Goal: Register for event/course

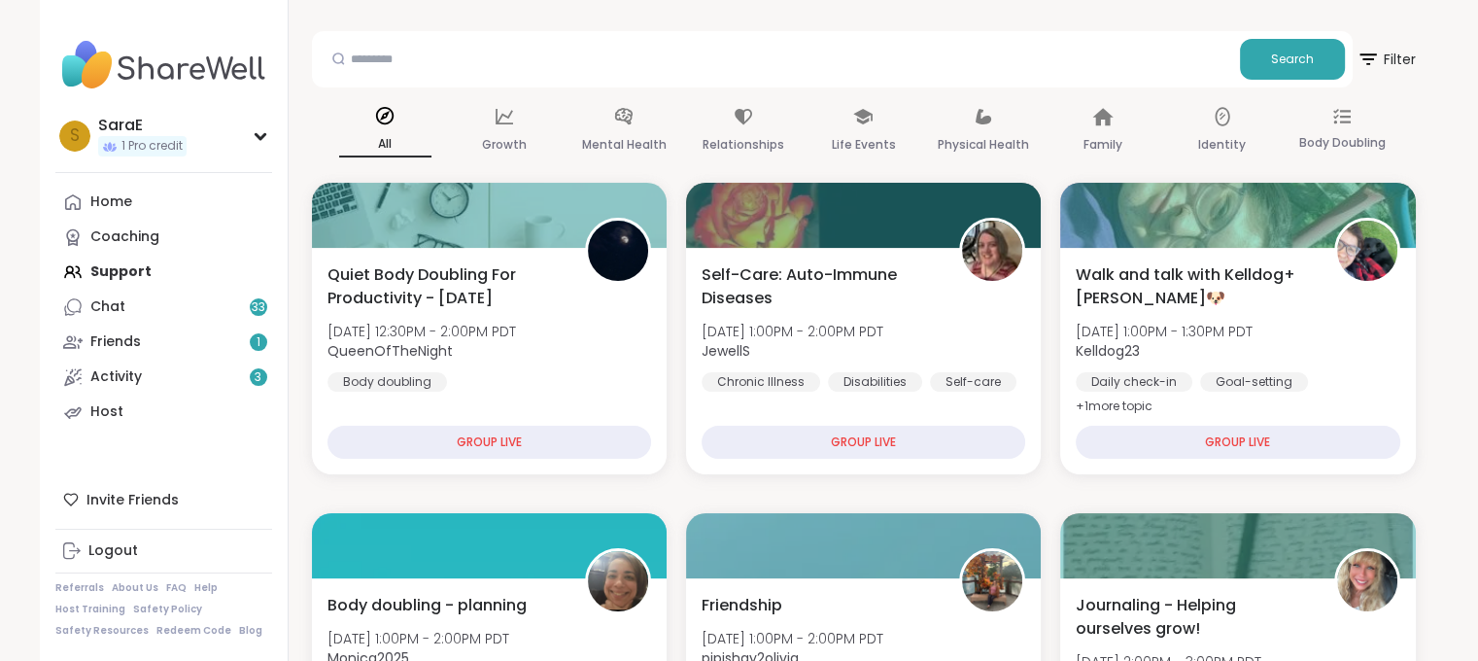
scroll to position [237, 0]
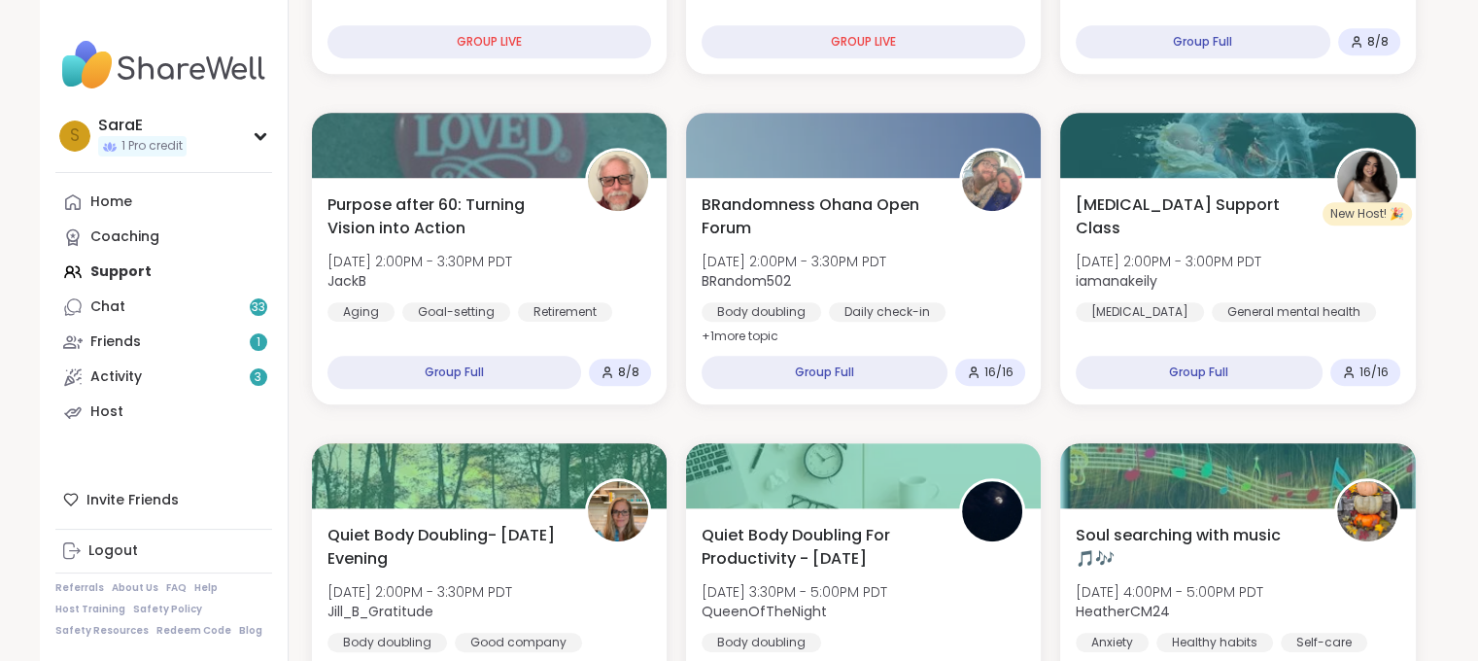
scroll to position [957, 0]
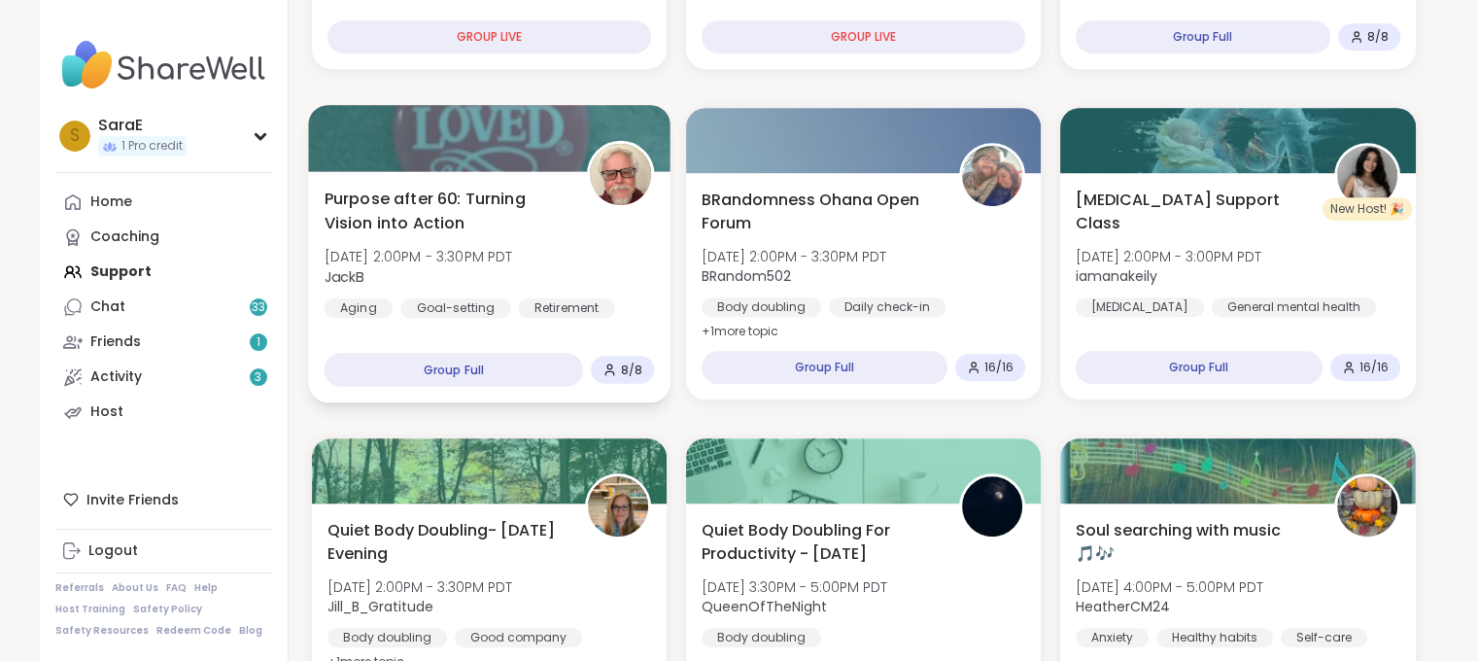
click at [397, 214] on span "Purpose after 60: Turning Vision into Action" at bounding box center [444, 211] width 241 height 48
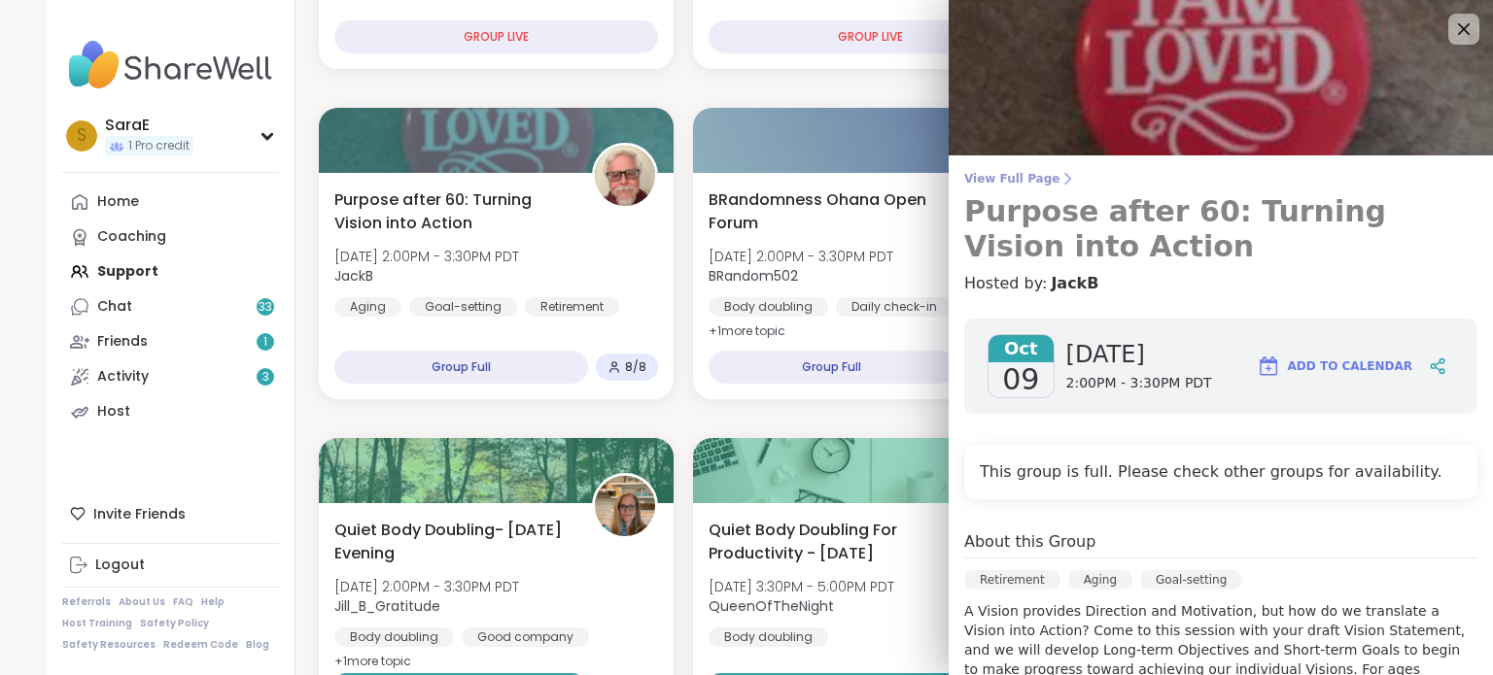
click at [1007, 179] on span "View Full Page" at bounding box center [1220, 179] width 513 height 16
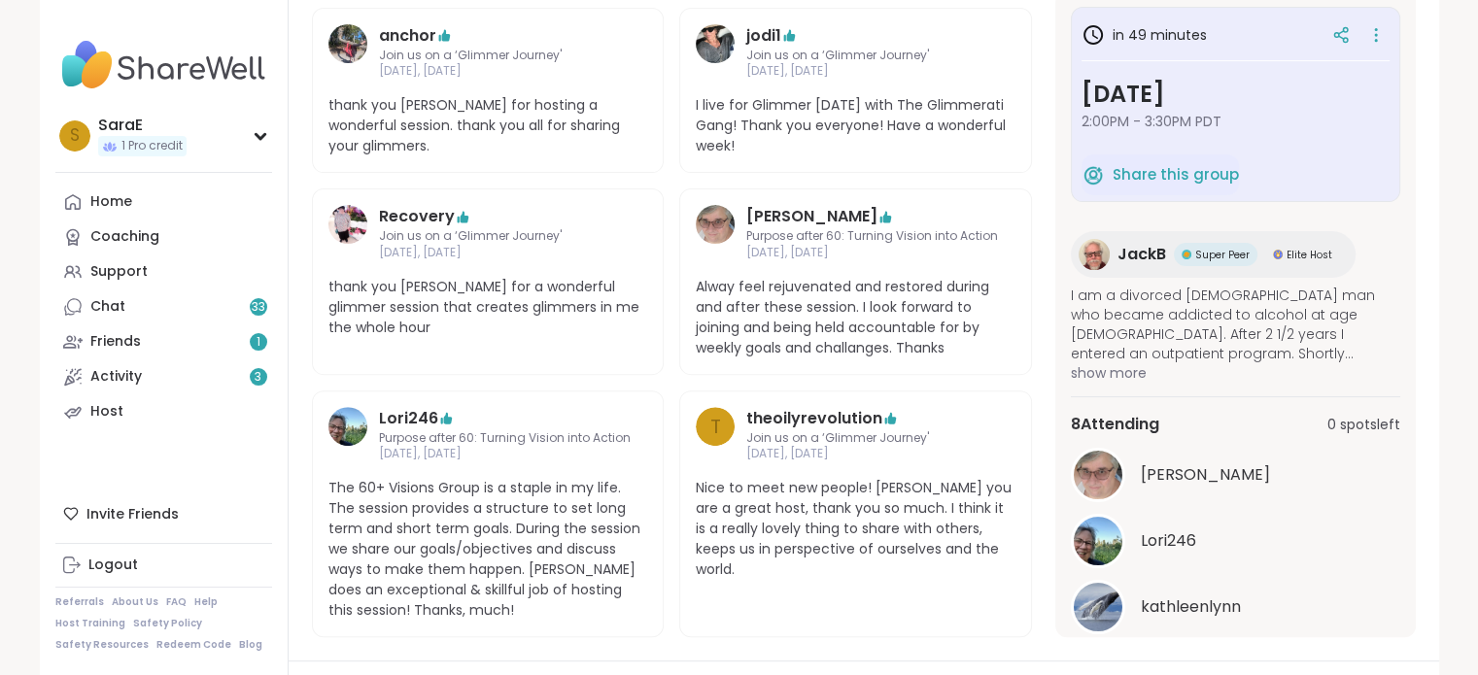
scroll to position [598, 0]
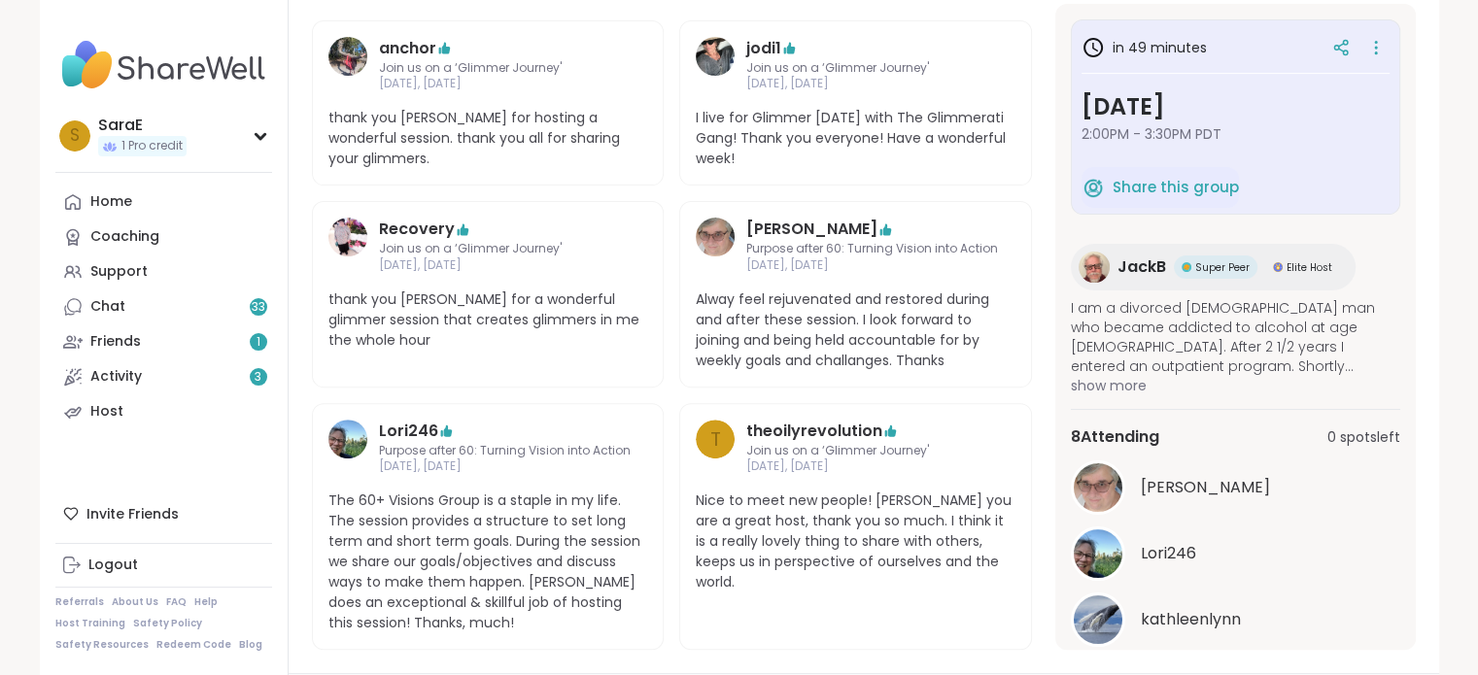
click at [1132, 376] on span "show more" at bounding box center [1235, 385] width 329 height 19
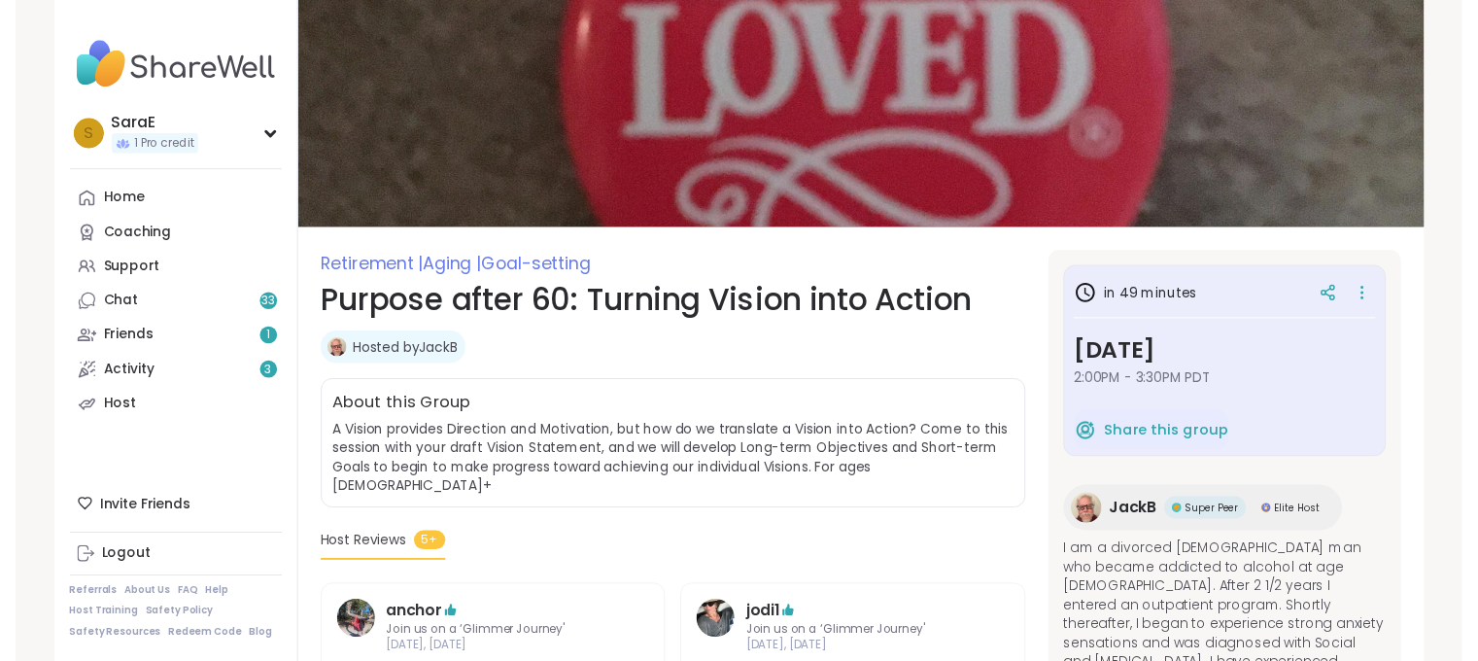
scroll to position [0, 0]
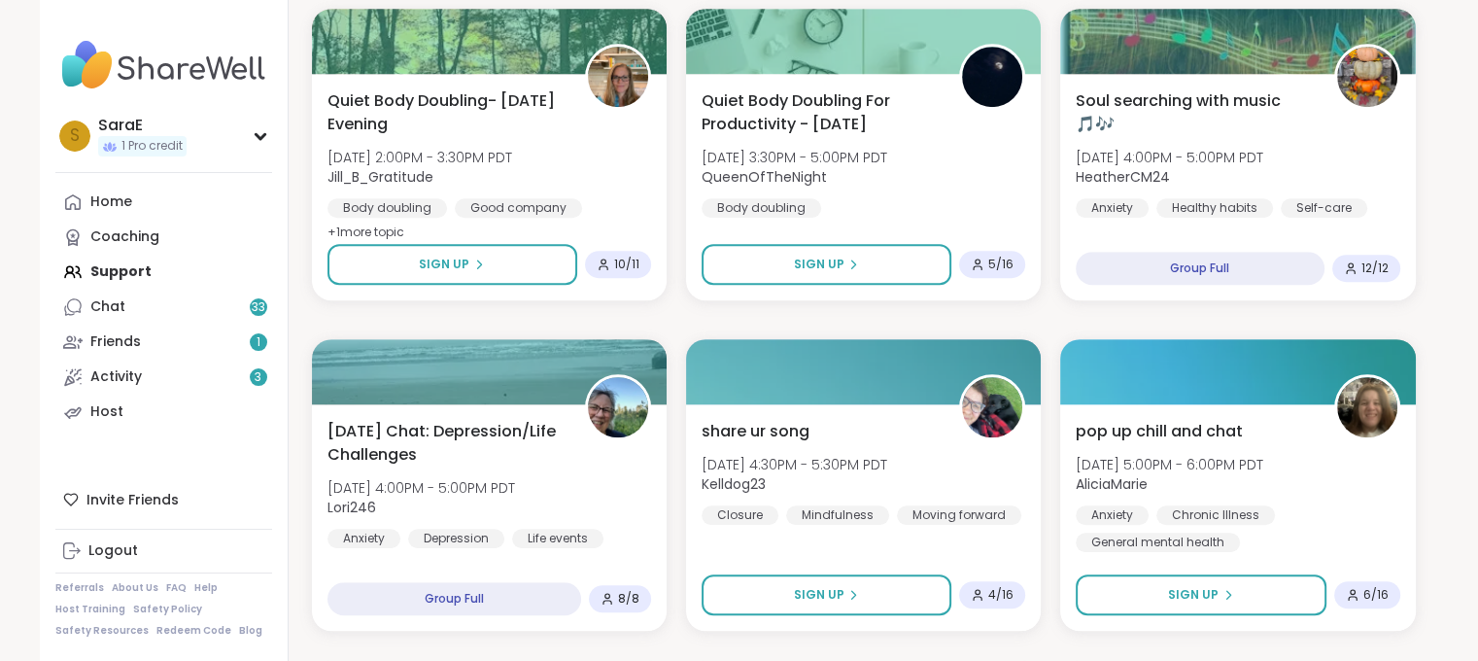
scroll to position [1392, 0]
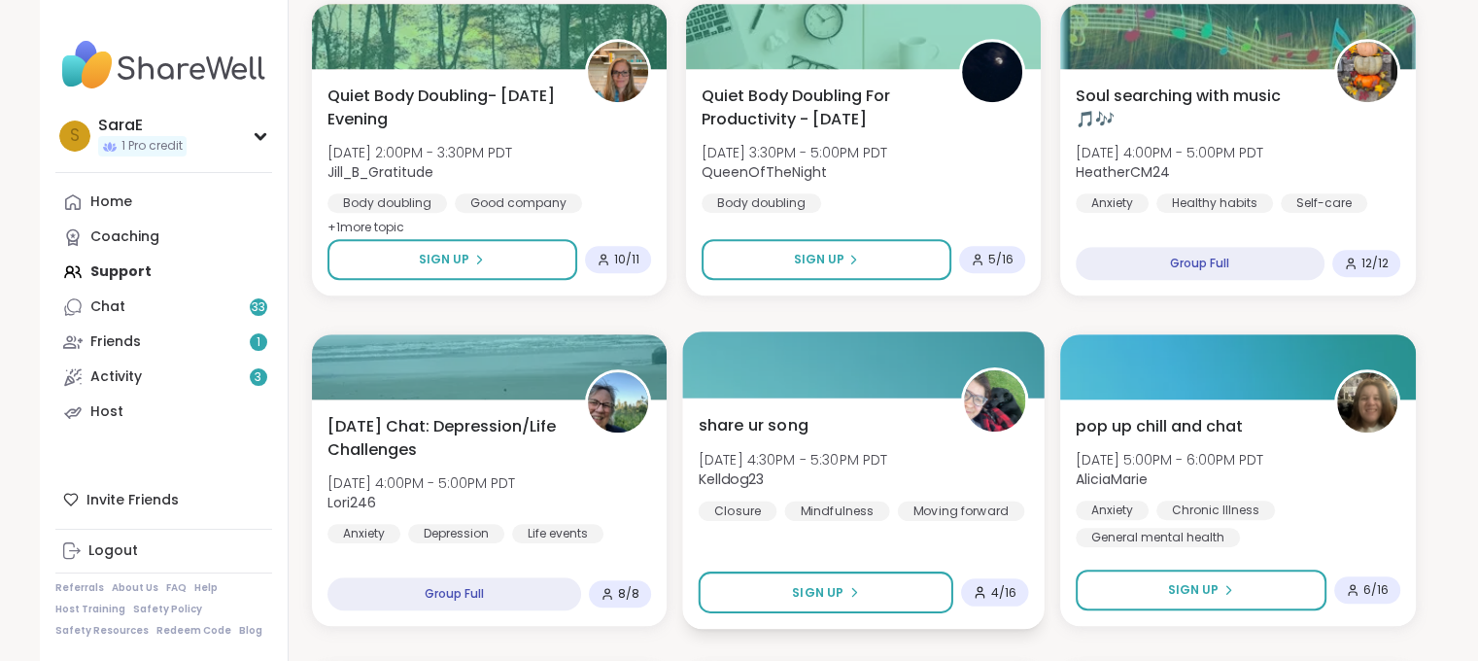
click at [761, 376] on div at bounding box center [863, 364] width 363 height 66
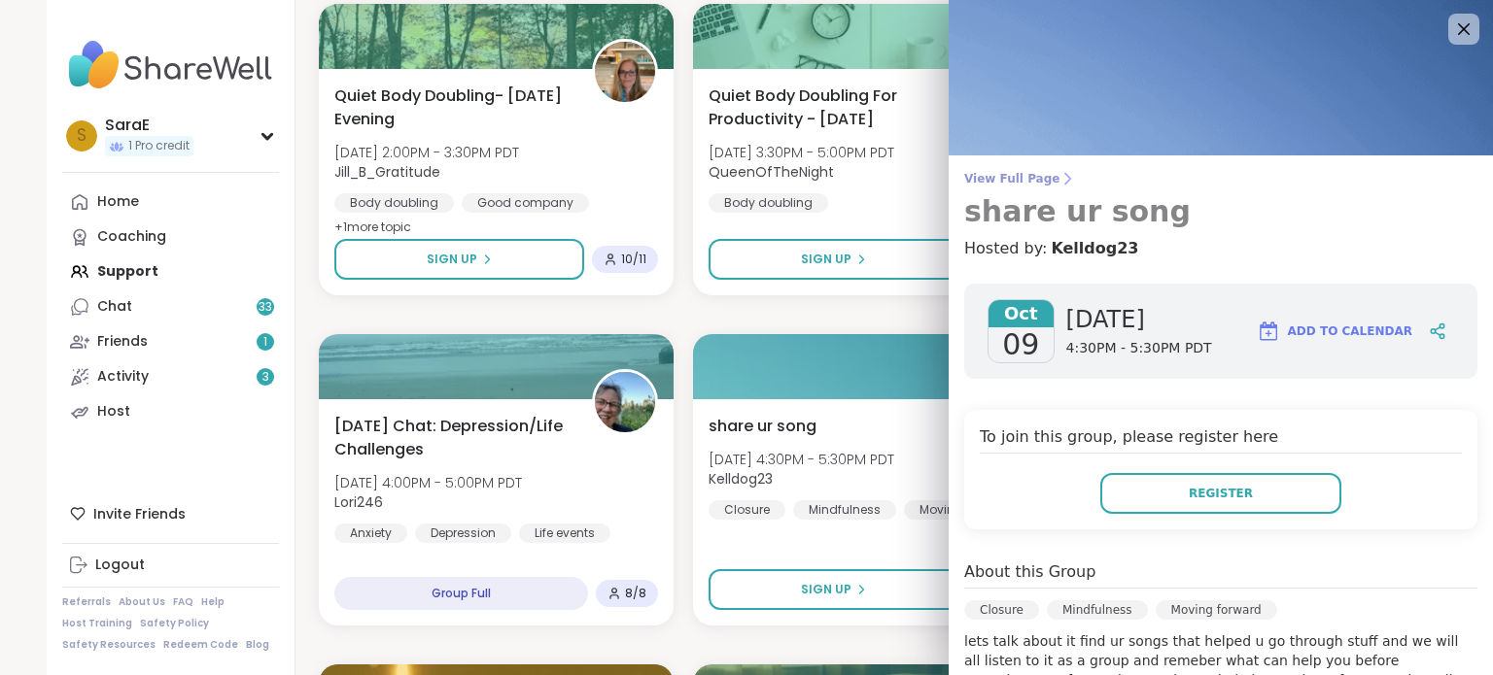
click at [970, 186] on span "View Full Page" at bounding box center [1220, 179] width 513 height 16
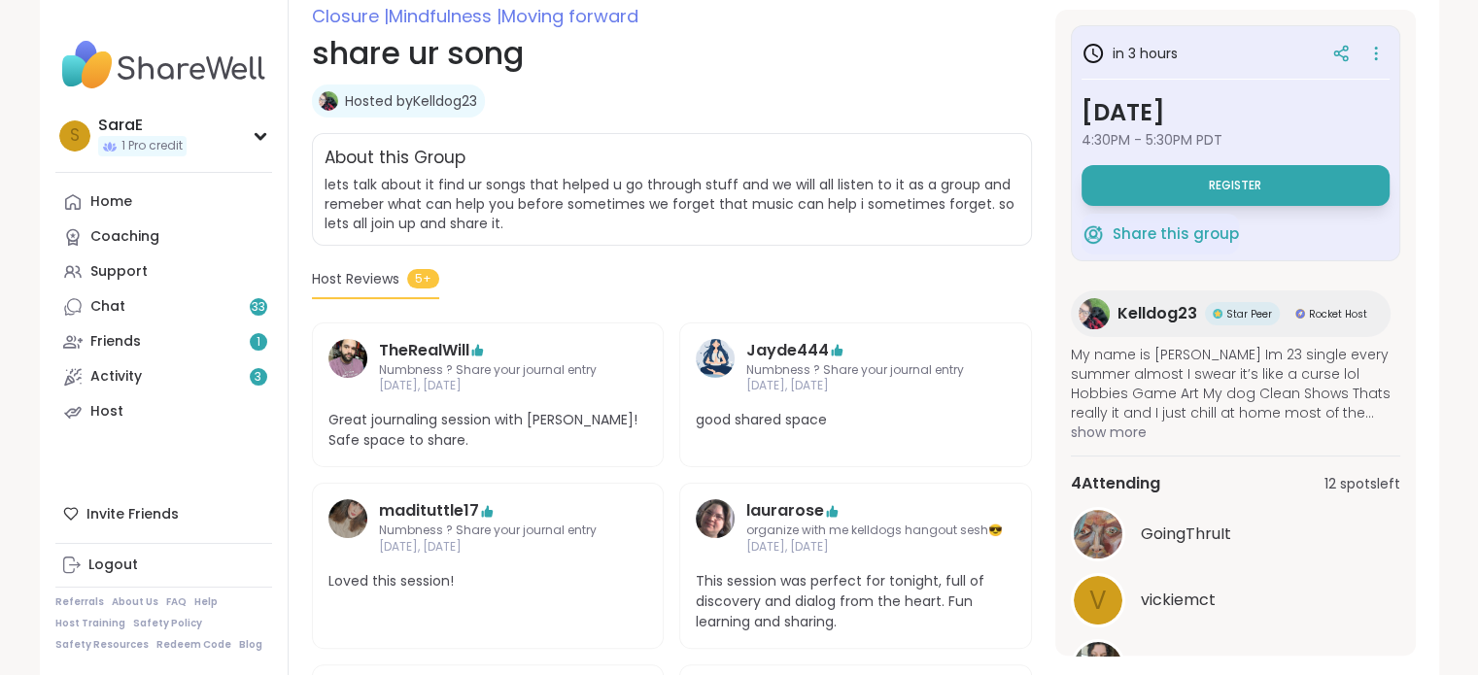
scroll to position [295, 0]
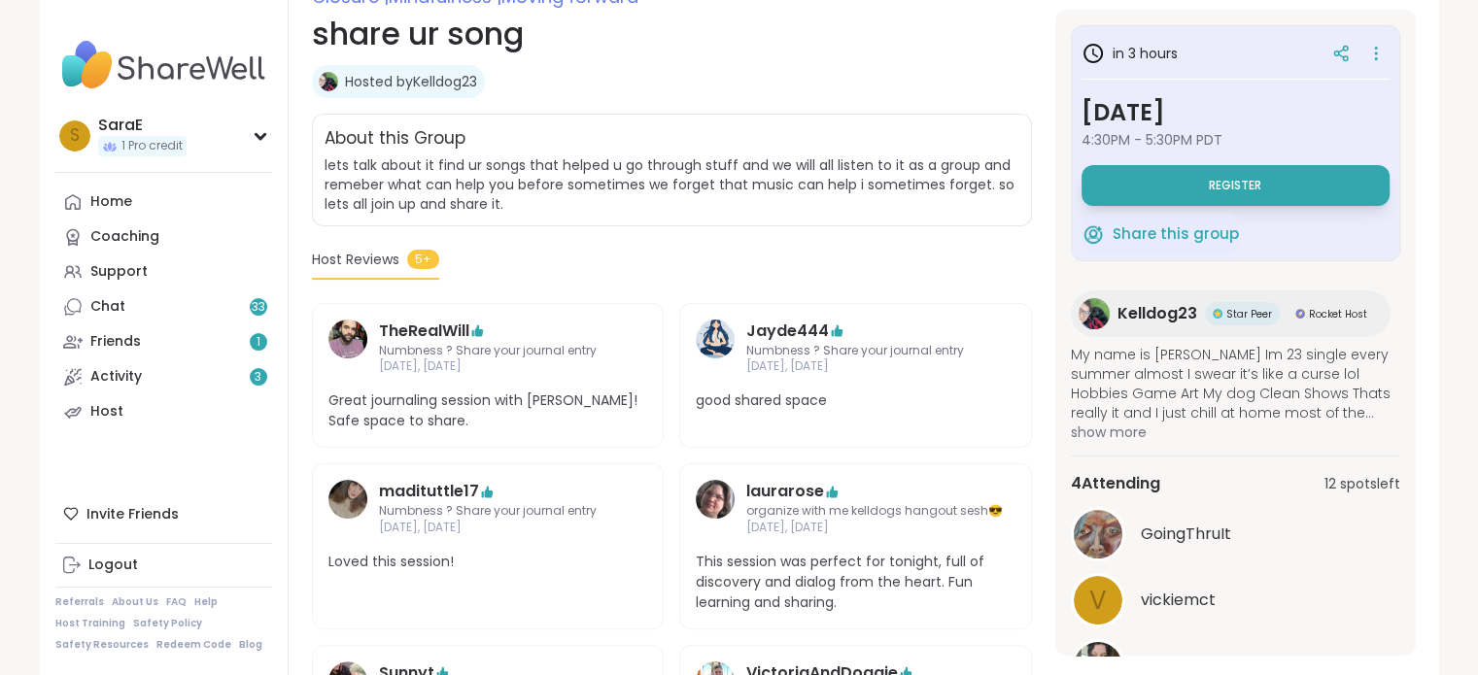
click at [1131, 437] on span "show more" at bounding box center [1235, 432] width 329 height 19
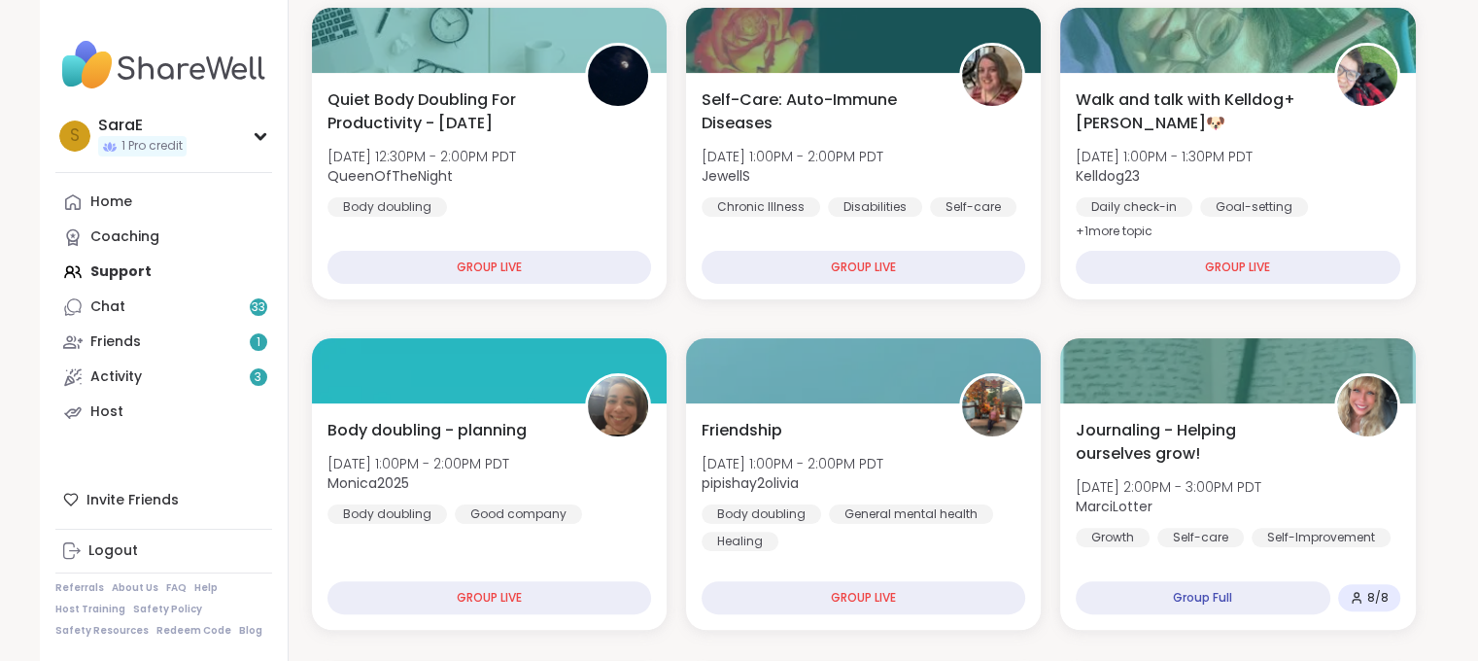
scroll to position [412, 0]
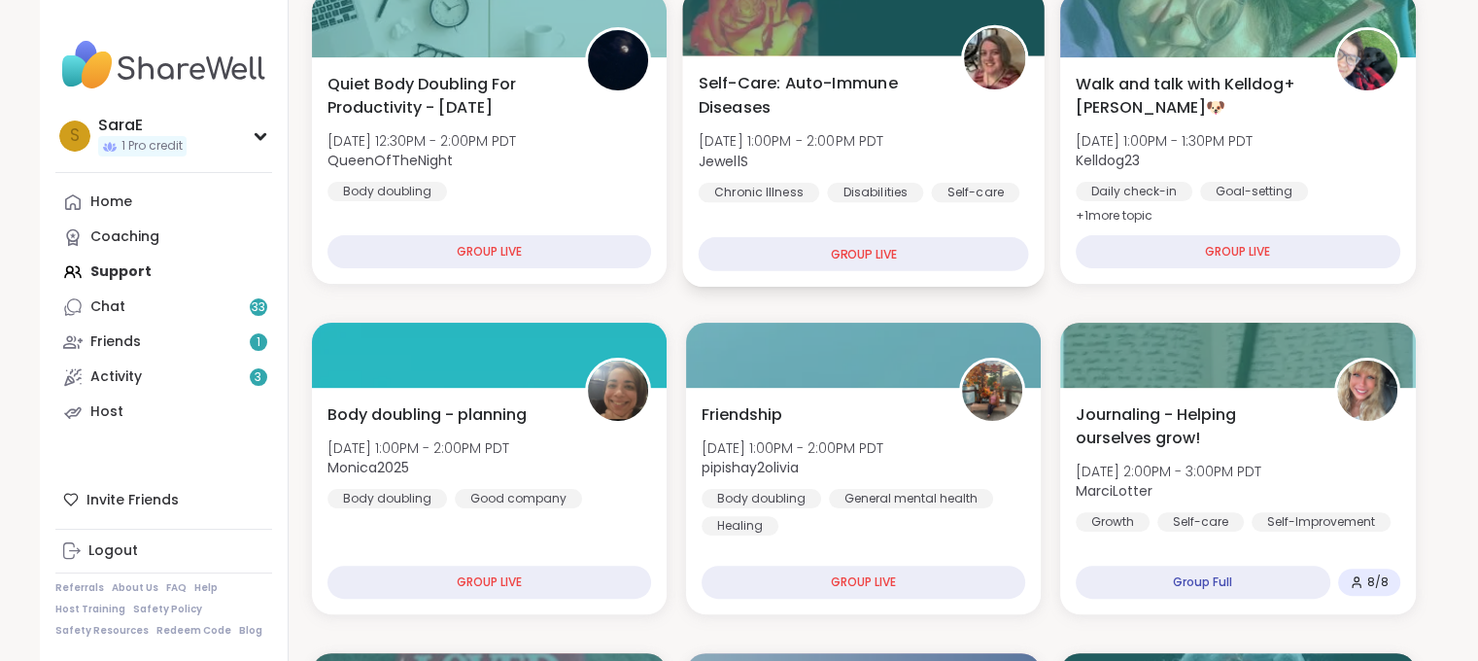
click at [802, 68] on div "Self-Care: [MEDICAL_DATA] [DATE] 1:00PM - 2:00PM PDT JewellS Chronic Illness Di…" at bounding box center [863, 170] width 363 height 231
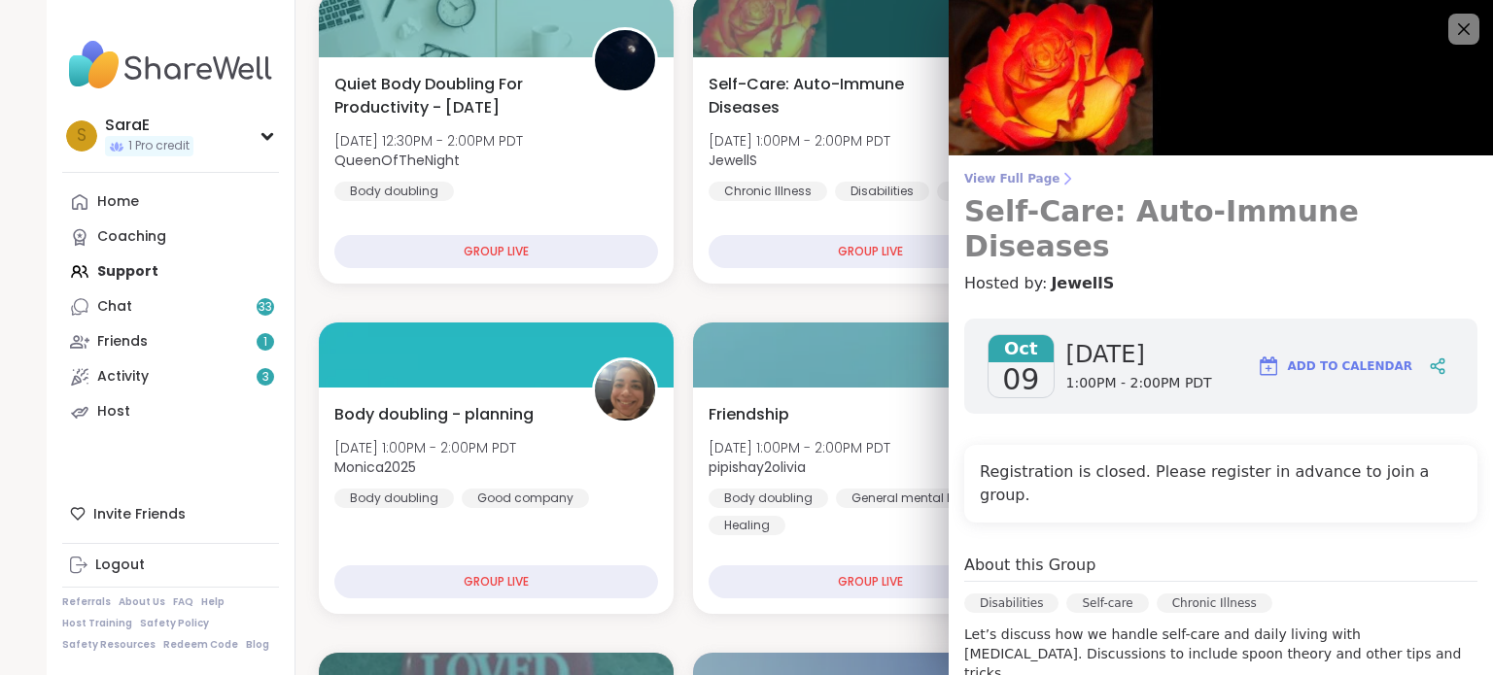
click at [1007, 176] on span "View Full Page" at bounding box center [1220, 179] width 513 height 16
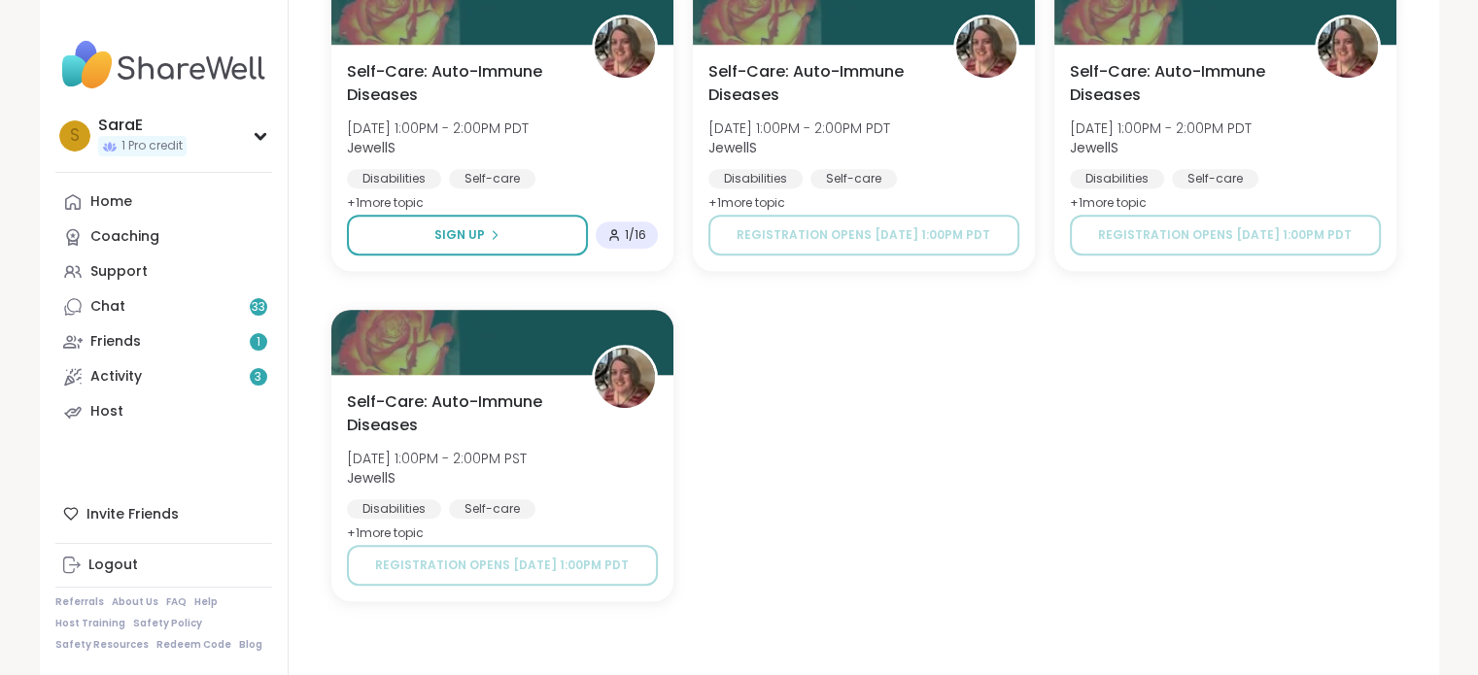
scroll to position [1054, 0]
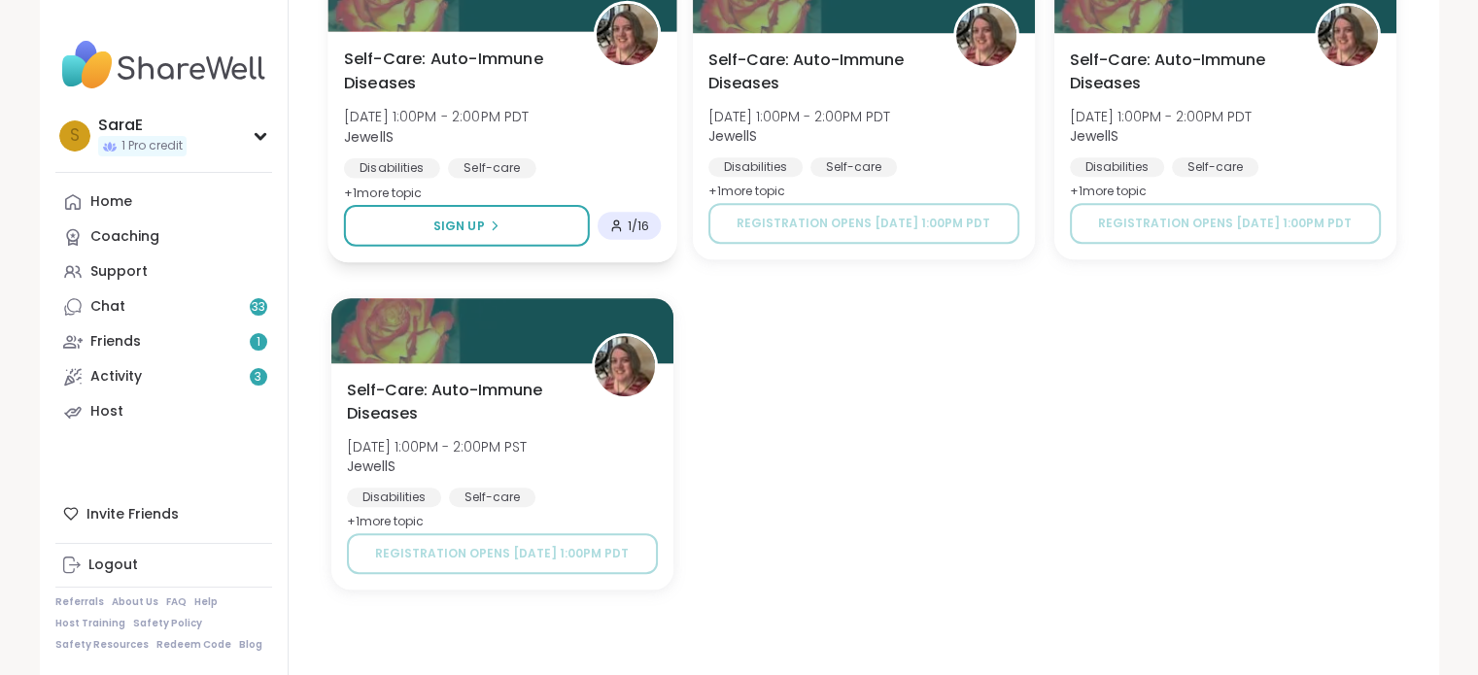
click at [408, 65] on span "Self-Care: Auto-Immune Diseases" at bounding box center [457, 72] width 228 height 48
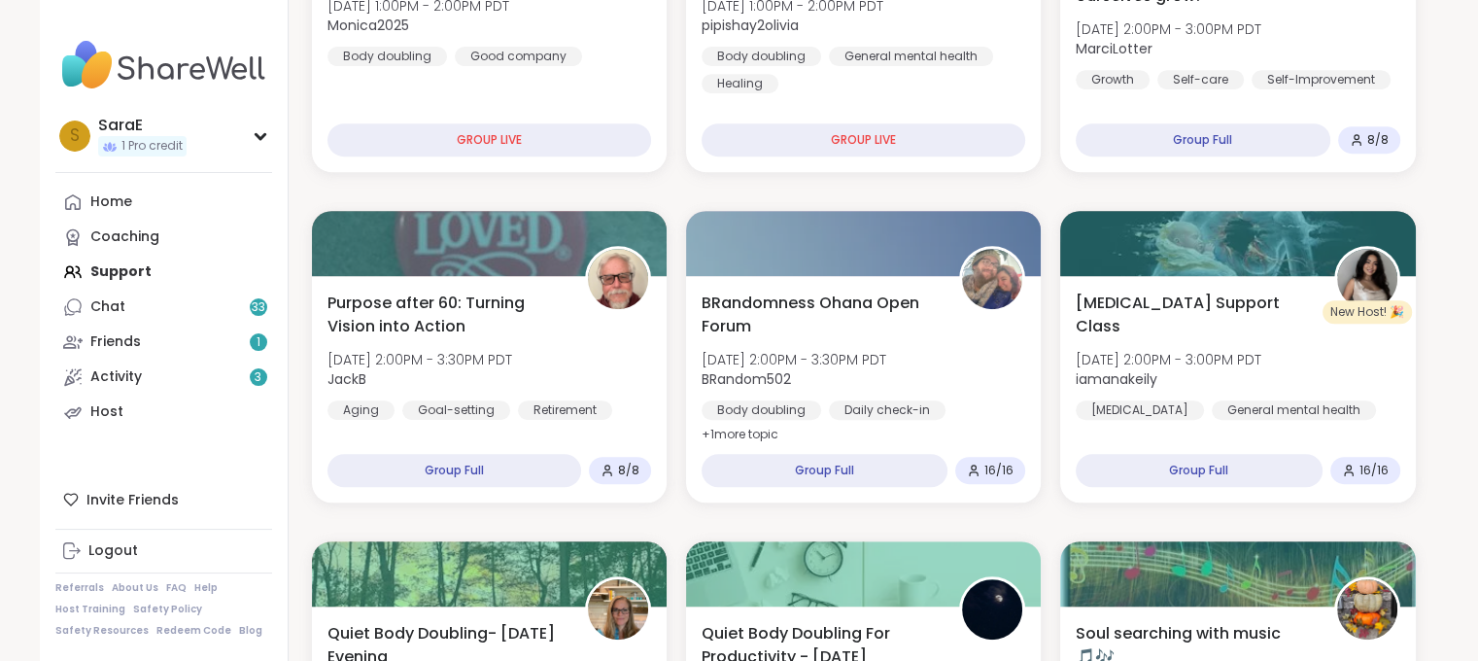
scroll to position [838, 0]
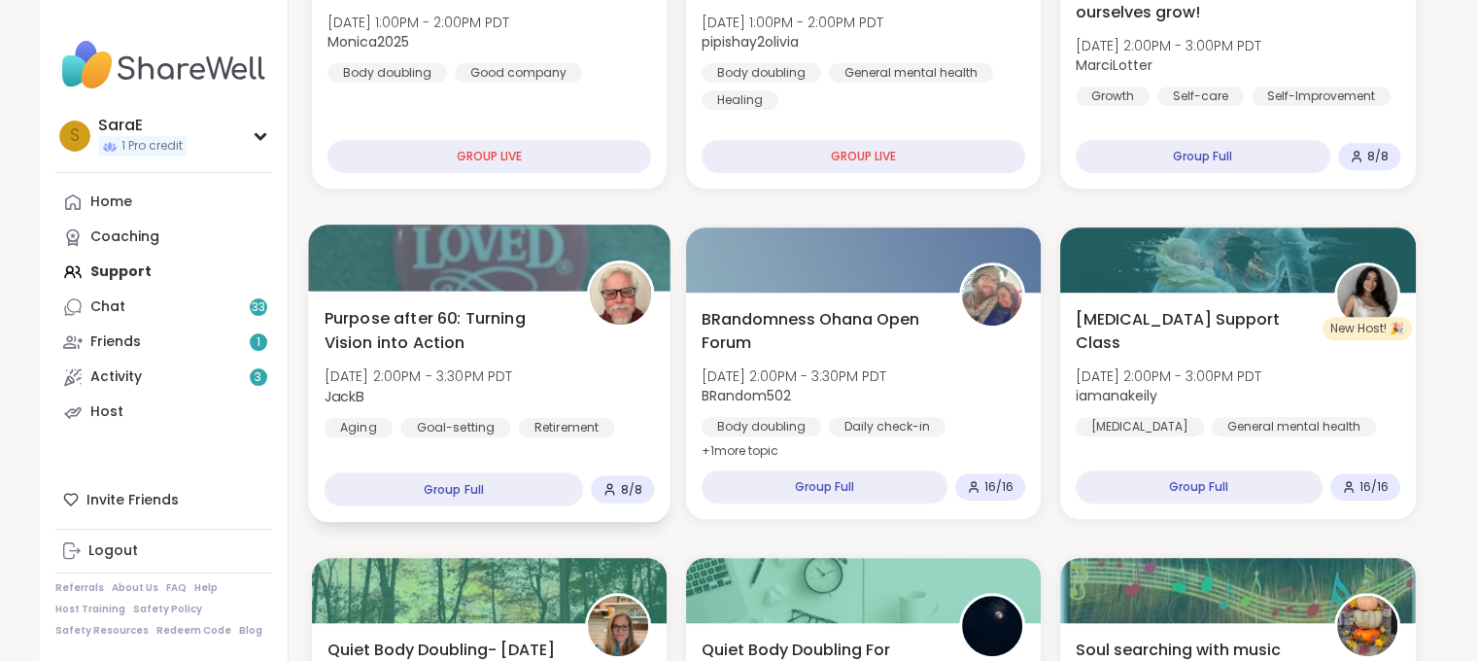
click at [501, 303] on div "Purpose after 60: Turning Vision into Action [DATE] 2:00PM - 3:30PM PDT JackB A…" at bounding box center [489, 406] width 363 height 231
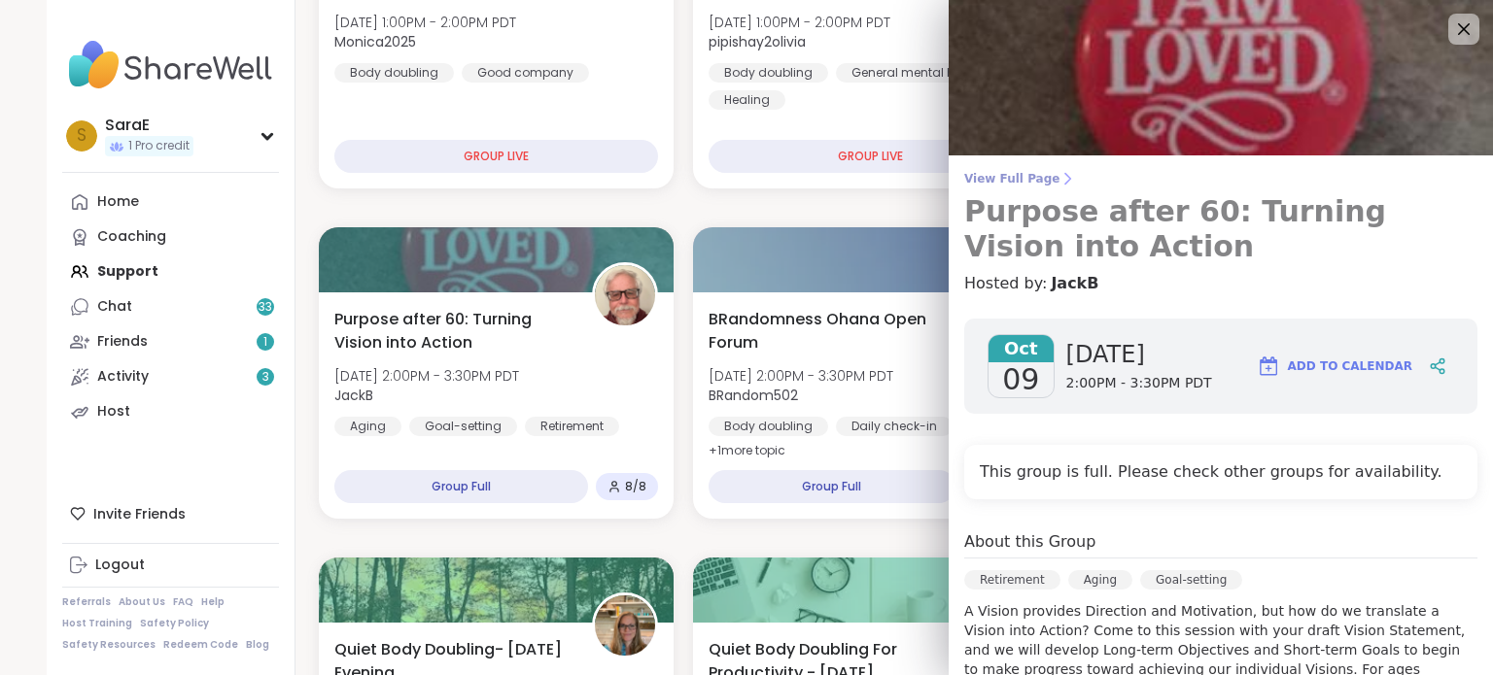
click at [1002, 178] on span "View Full Page" at bounding box center [1220, 179] width 513 height 16
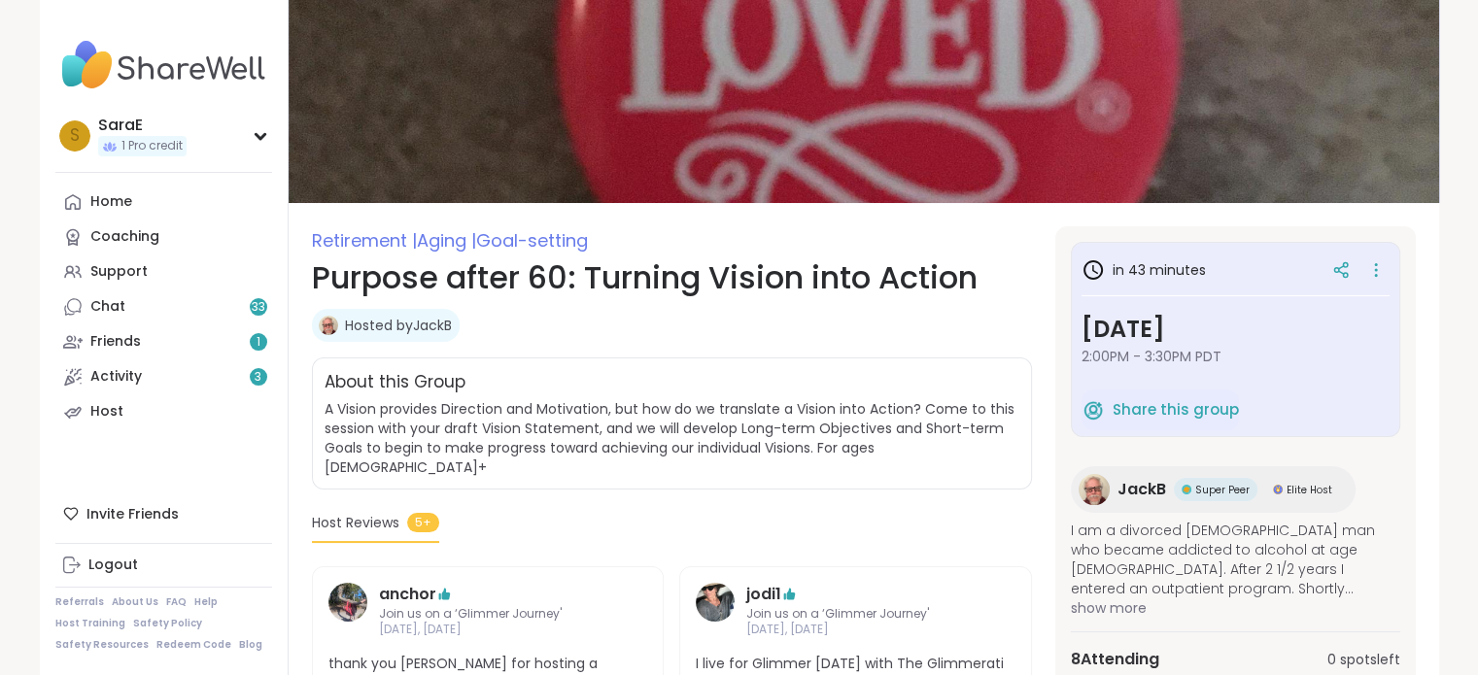
scroll to position [42, 0]
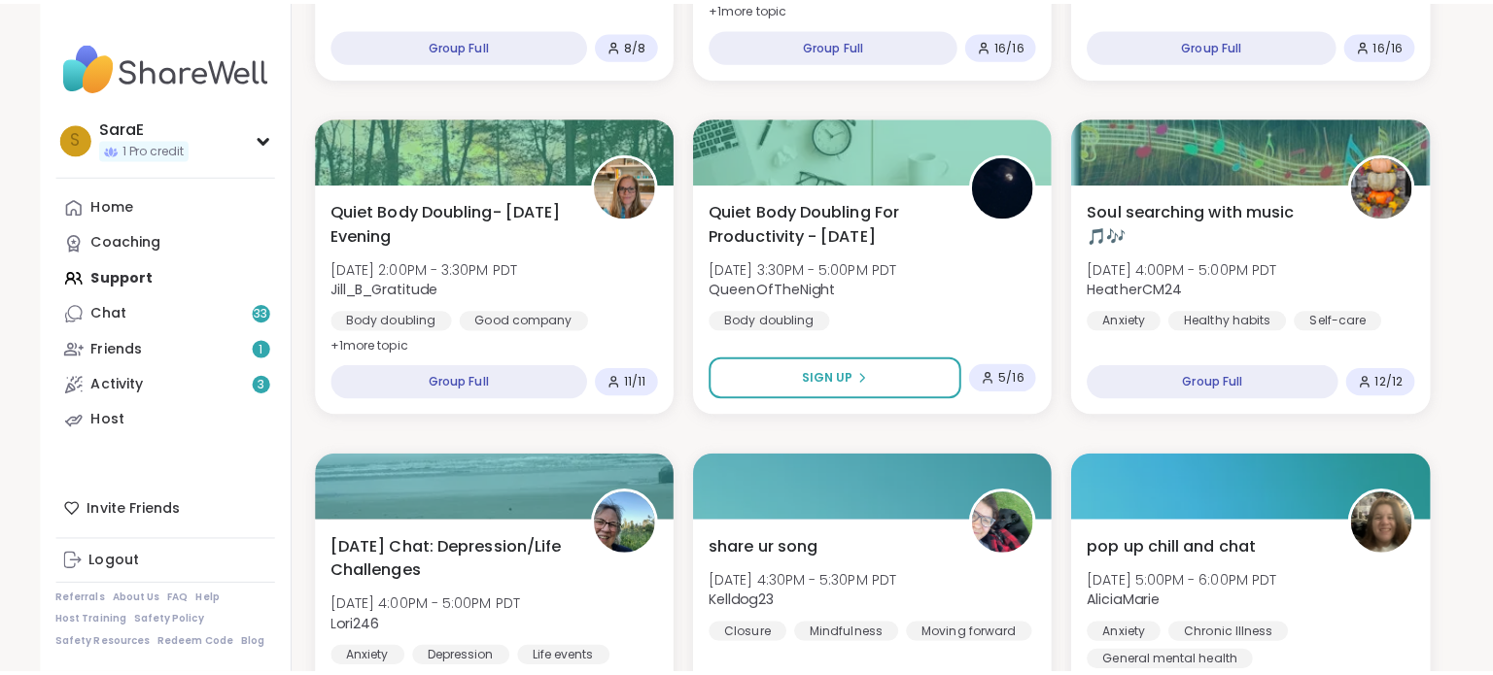
scroll to position [1275, 0]
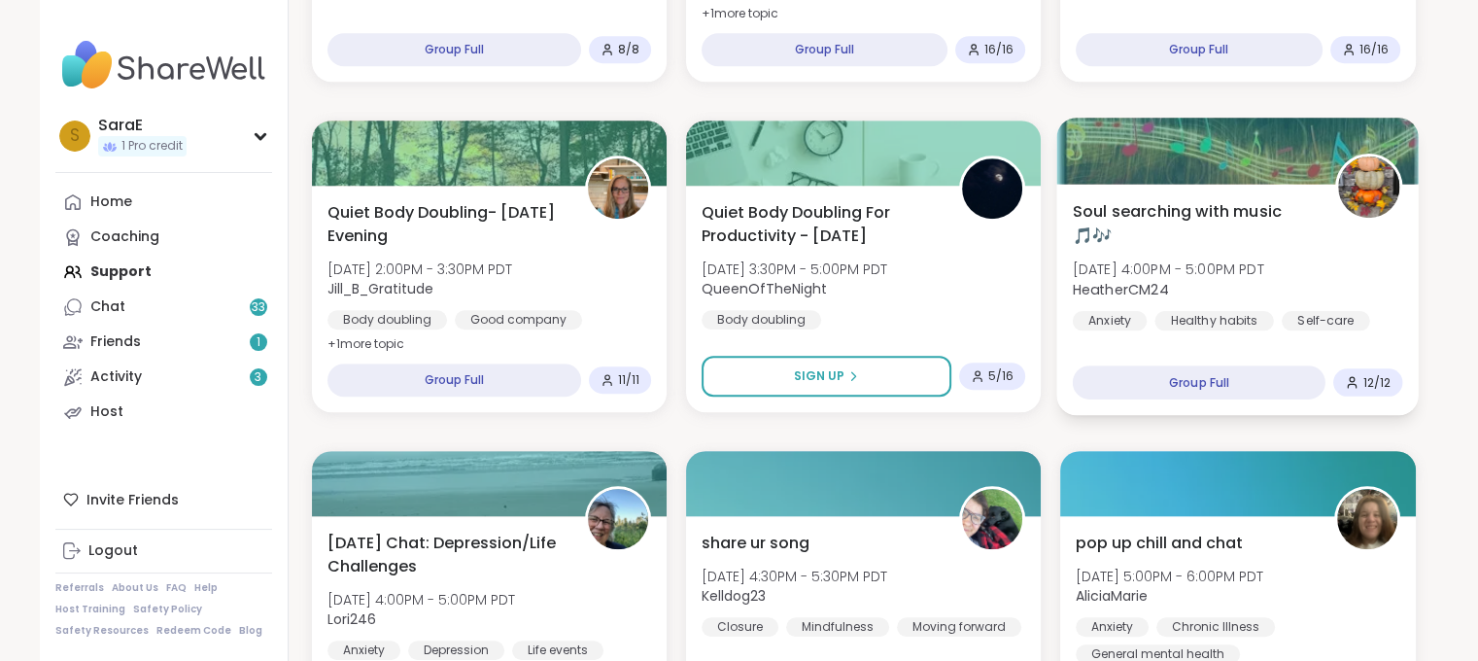
click at [1205, 195] on div "Soul searching with music 🎵🎶 [DATE] 4:00PM - 5:00PM PDT HeatherCM24 Anxiety Hea…" at bounding box center [1238, 299] width 363 height 231
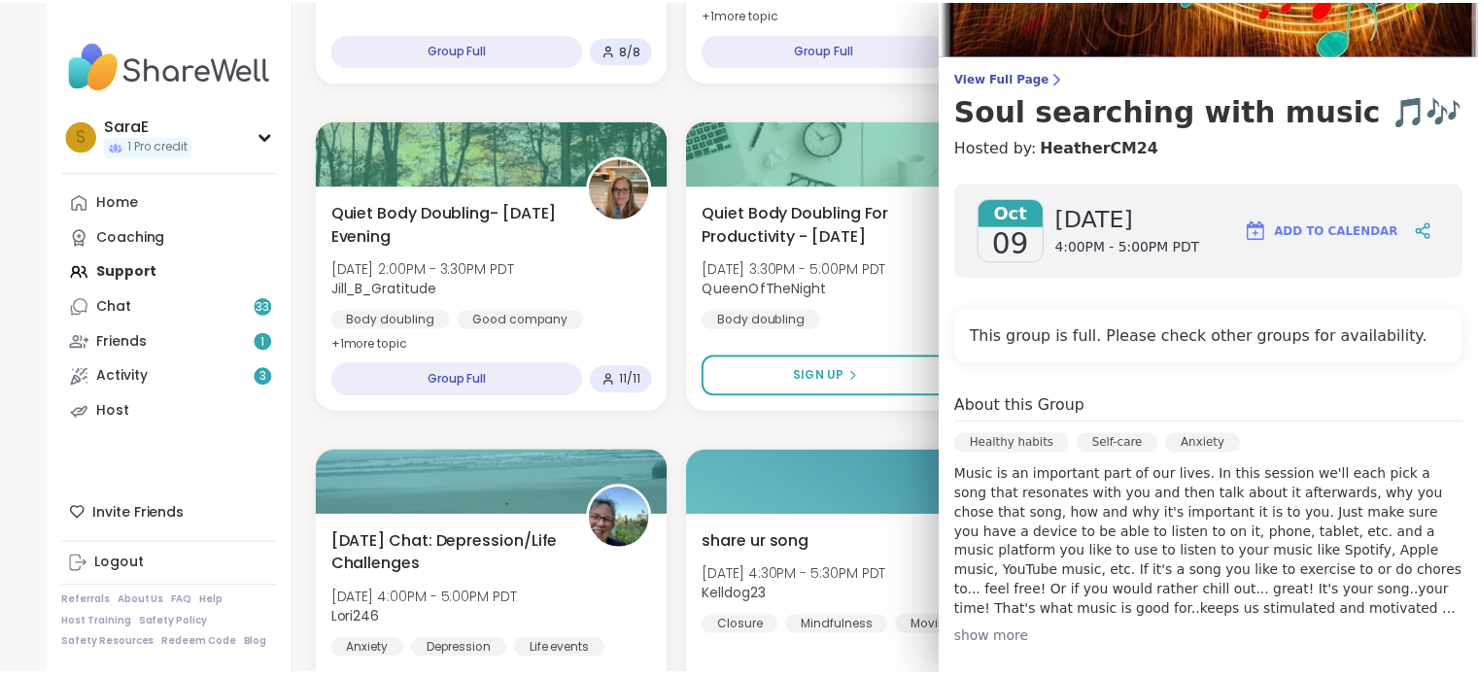
scroll to position [0, 0]
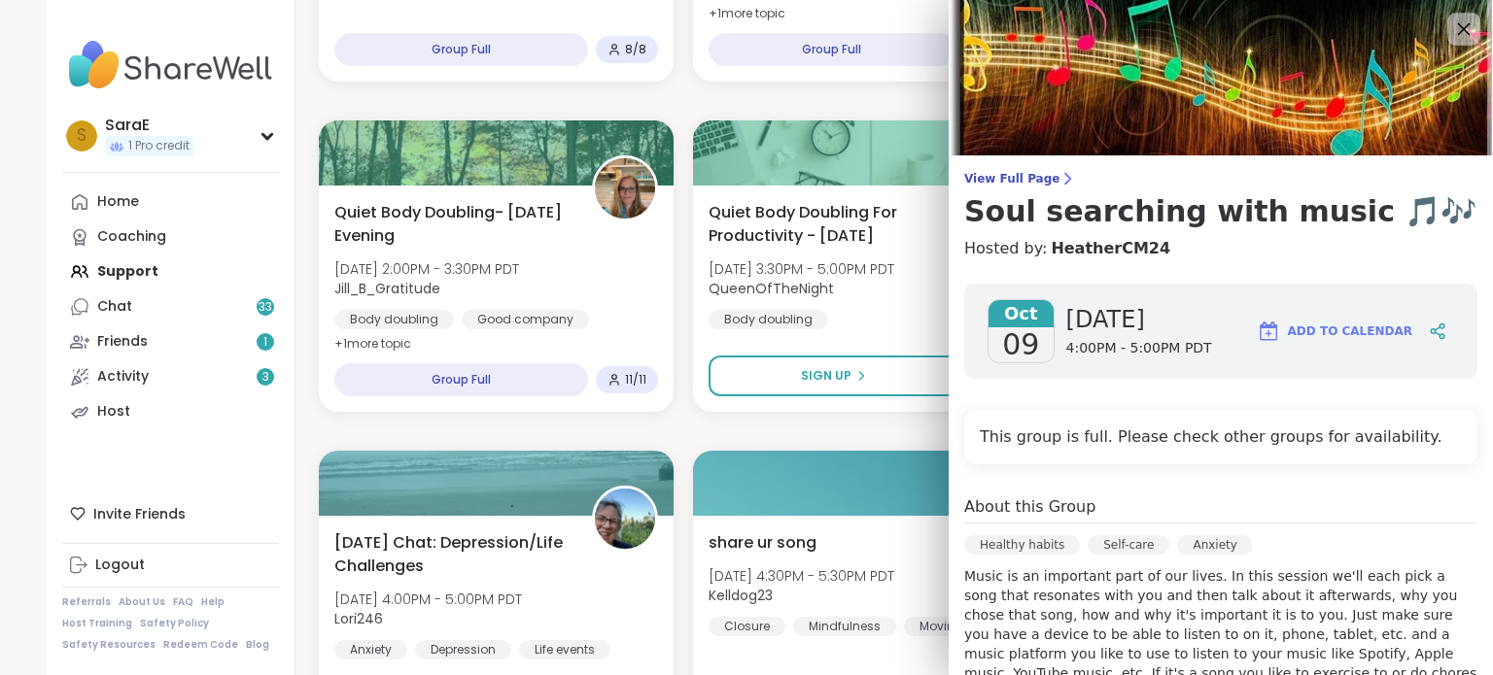
click at [1451, 21] on icon at bounding box center [1463, 29] width 24 height 24
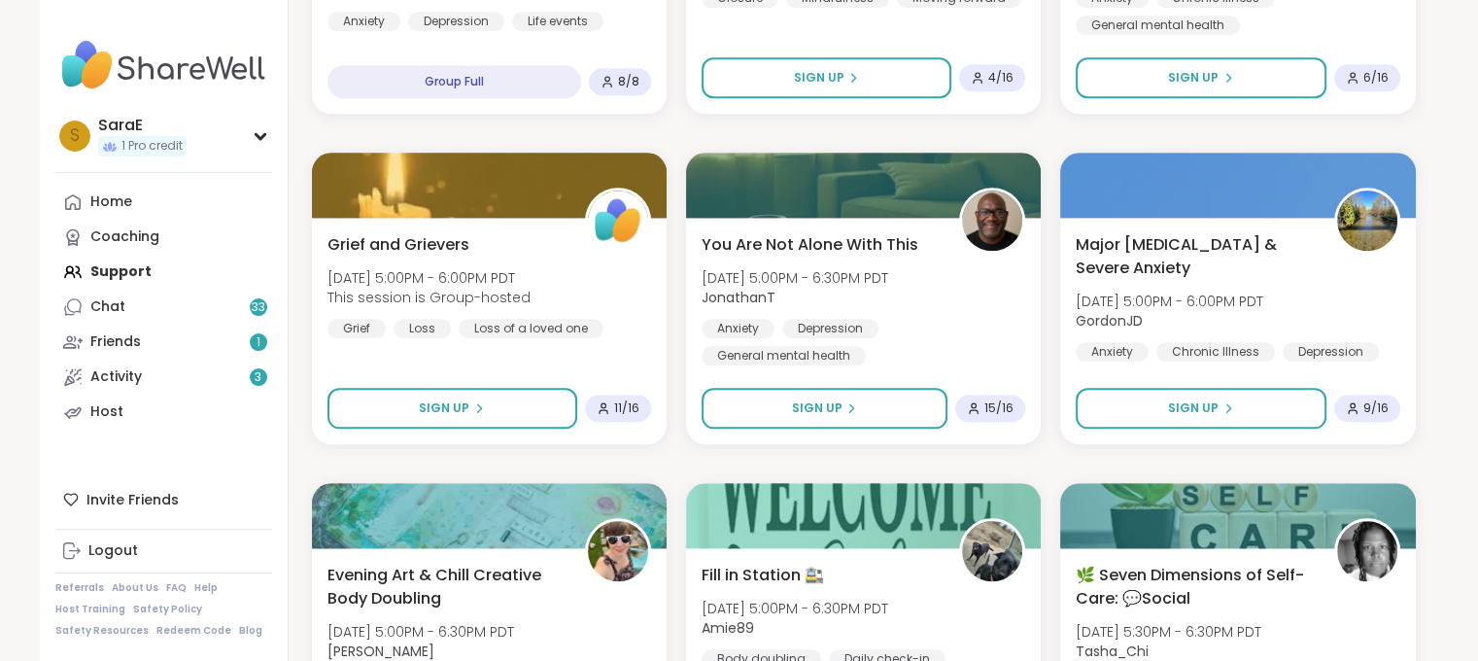
scroll to position [1909, 0]
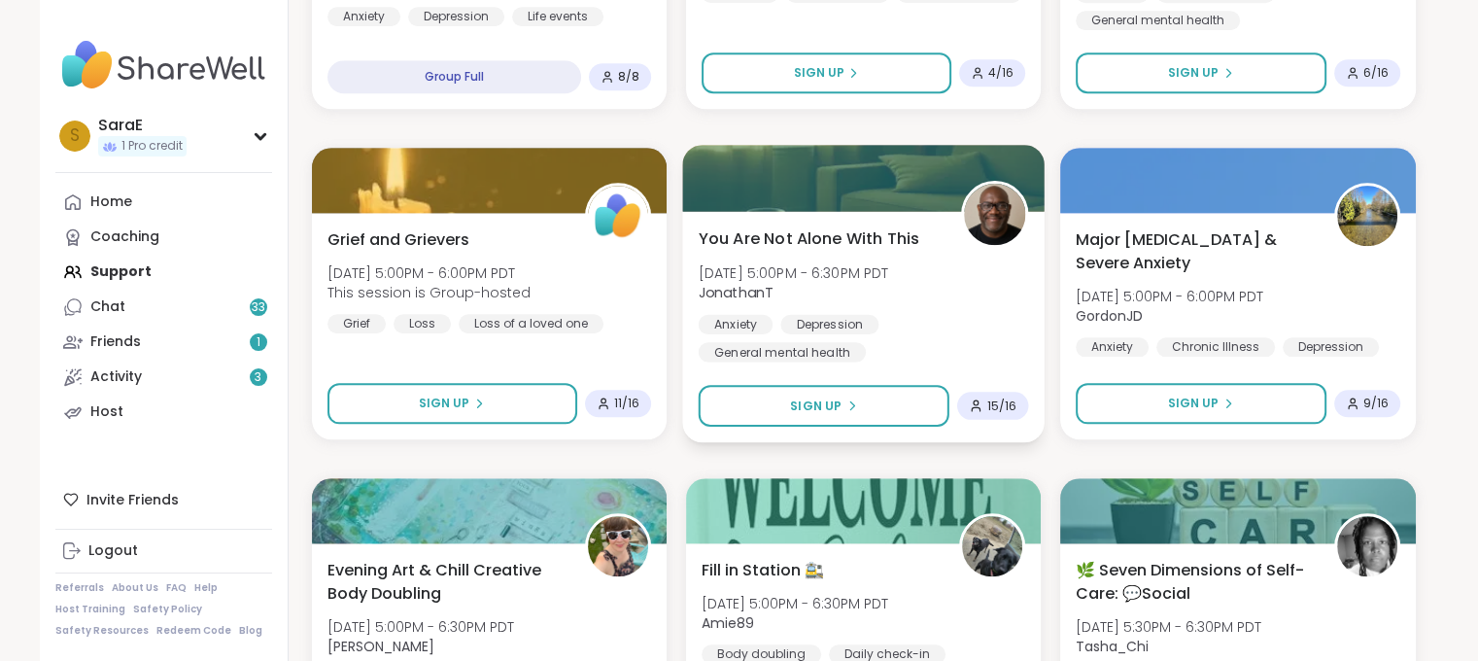
click at [820, 187] on div at bounding box center [863, 178] width 363 height 66
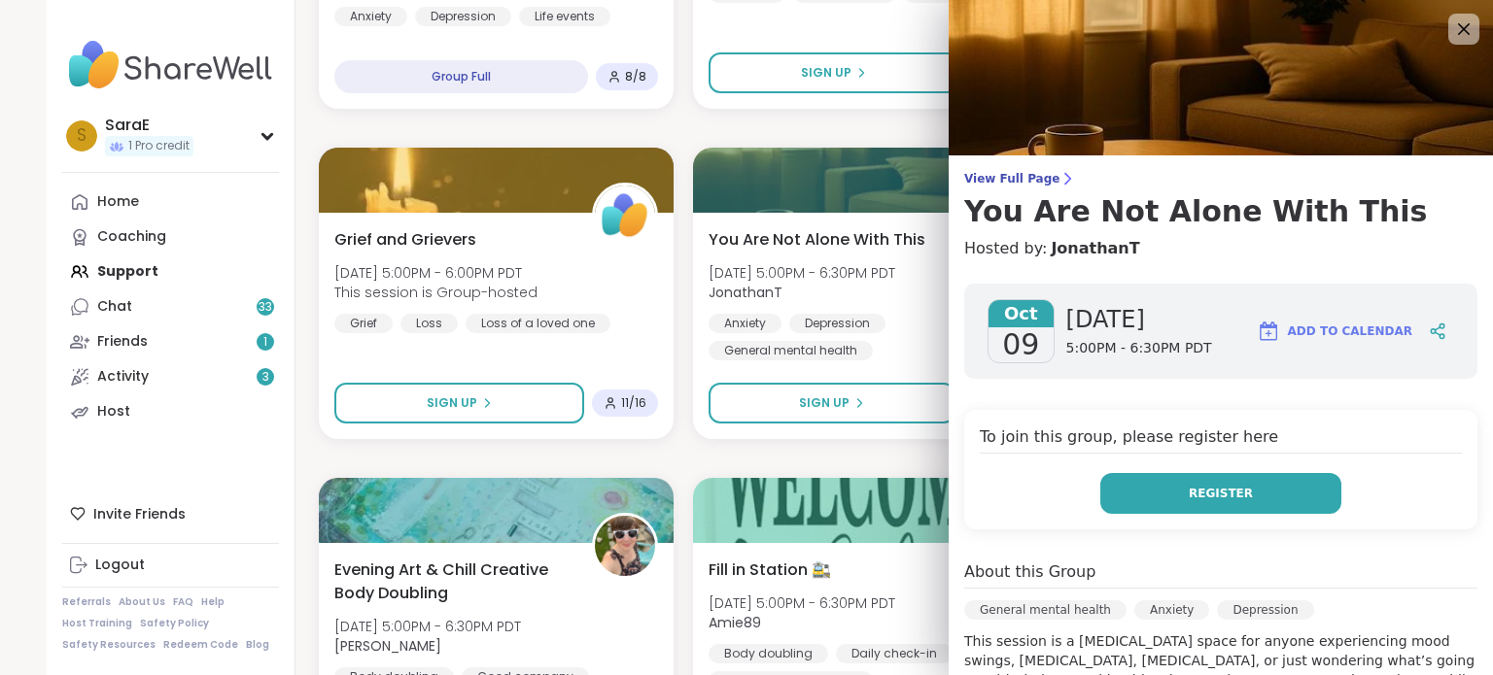
click at [1158, 493] on button "Register" at bounding box center [1220, 493] width 241 height 41
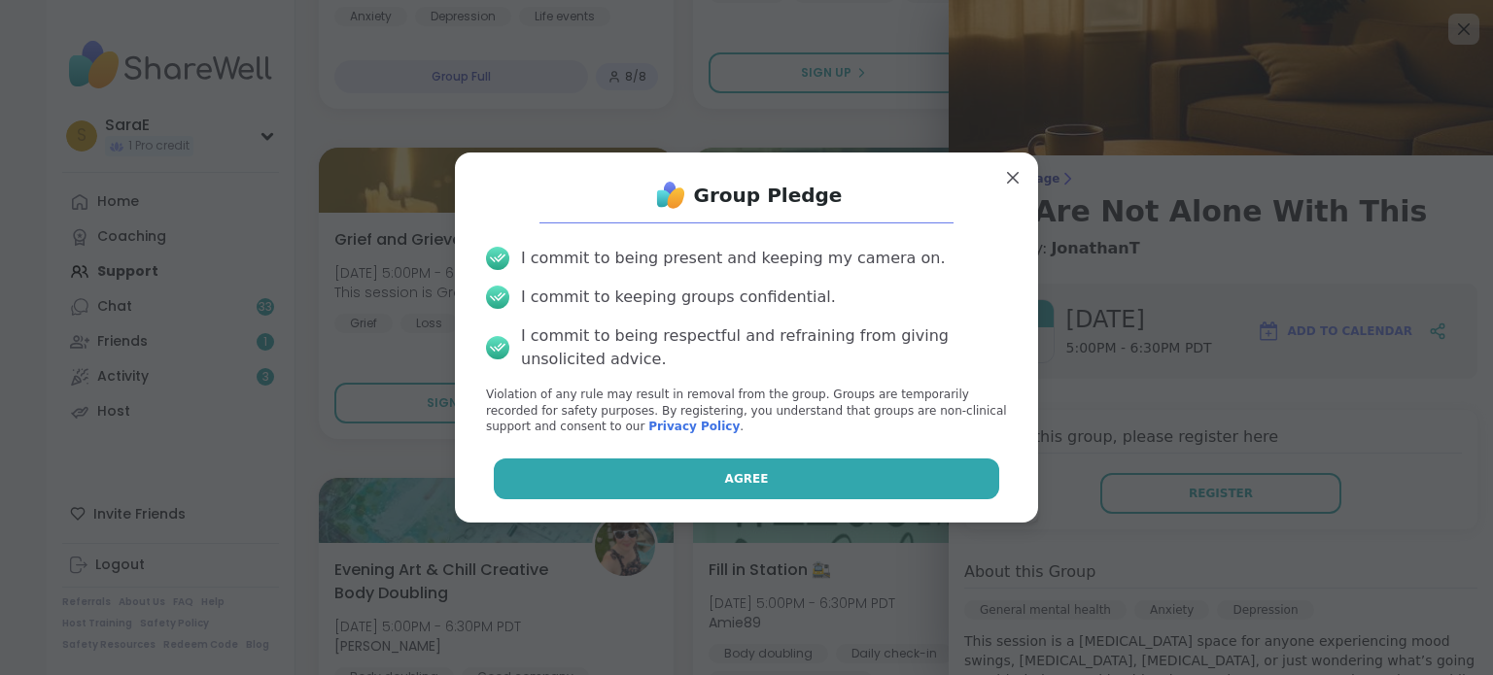
click at [811, 485] on button "Agree" at bounding box center [747, 479] width 506 height 41
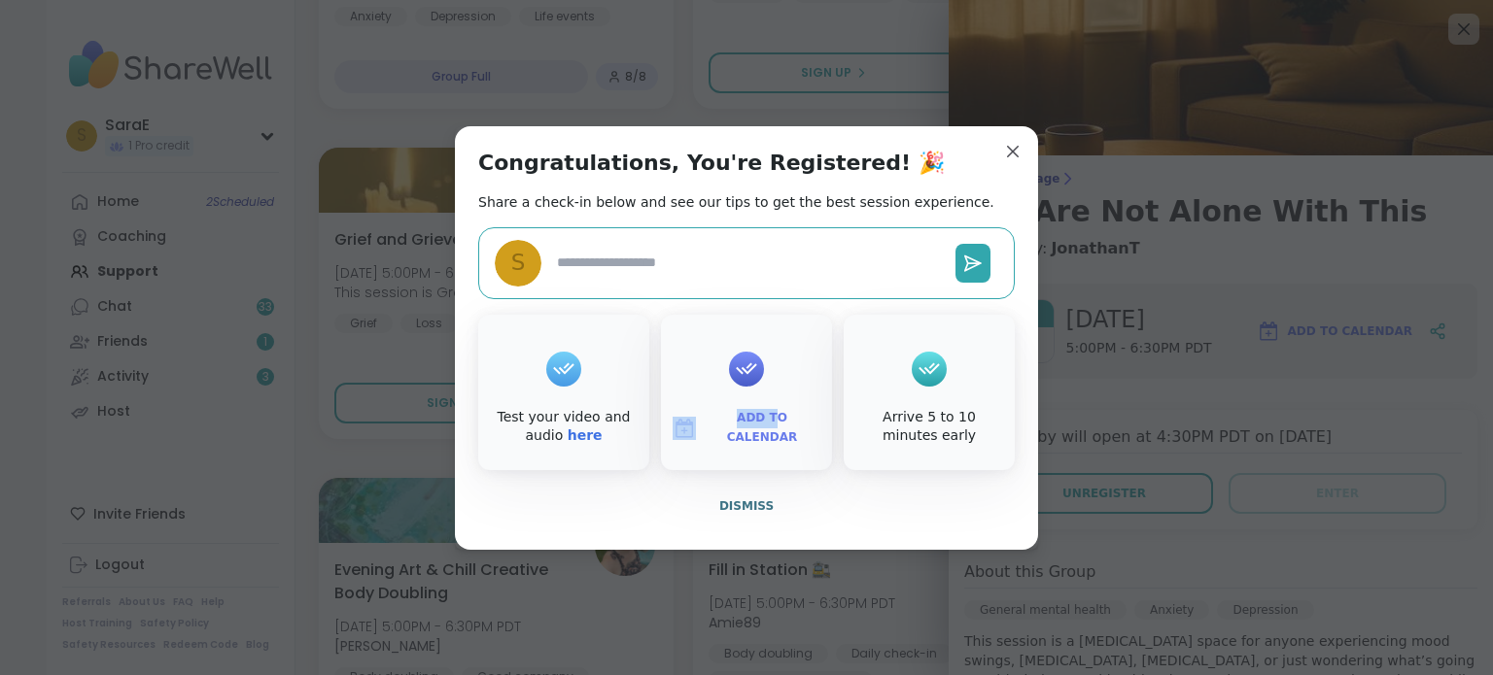
drag, startPoint x: 738, startPoint y: 372, endPoint x: 740, endPoint y: 438, distance: 66.1
click at [740, 438] on div "Add to Calendar" at bounding box center [746, 392] width 171 height 155
click at [742, 423] on span "Add to Calendar" at bounding box center [762, 428] width 117 height 38
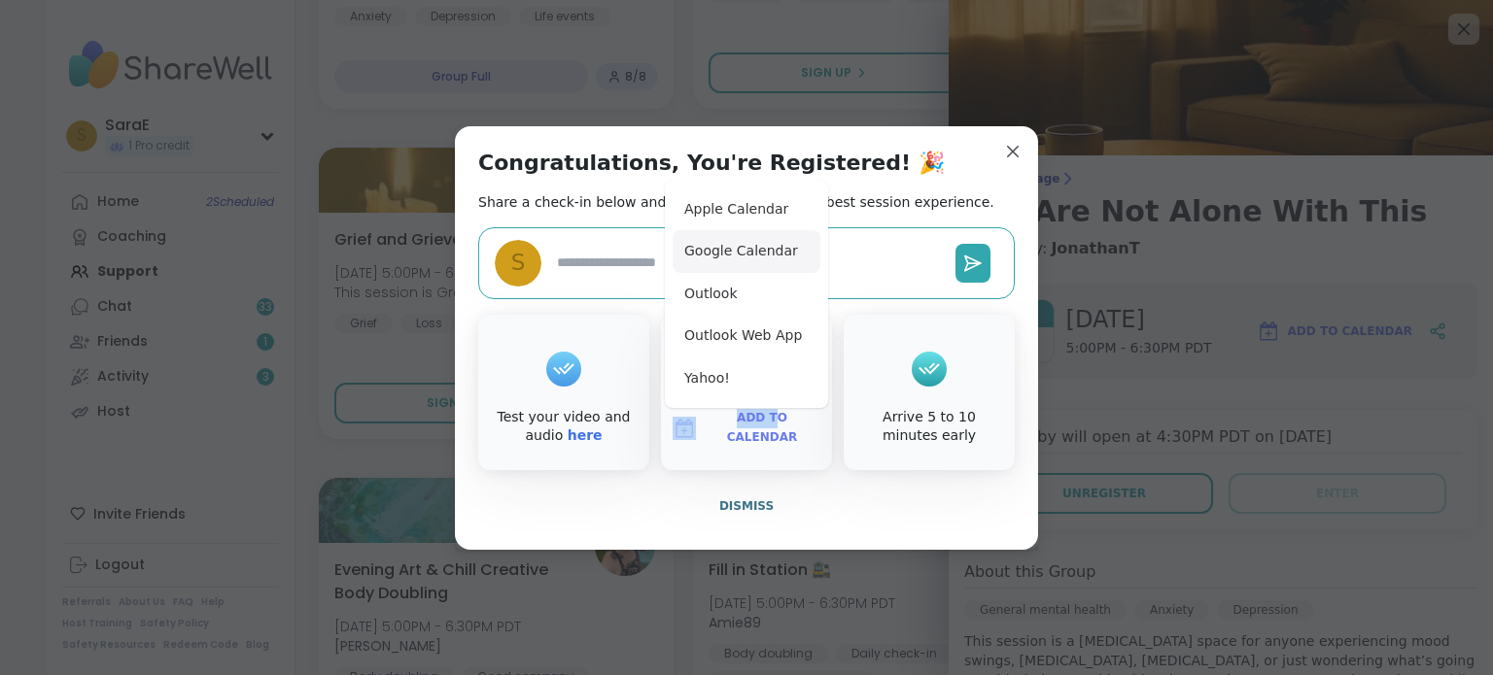
click at [739, 243] on button "Google Calendar" at bounding box center [747, 251] width 148 height 43
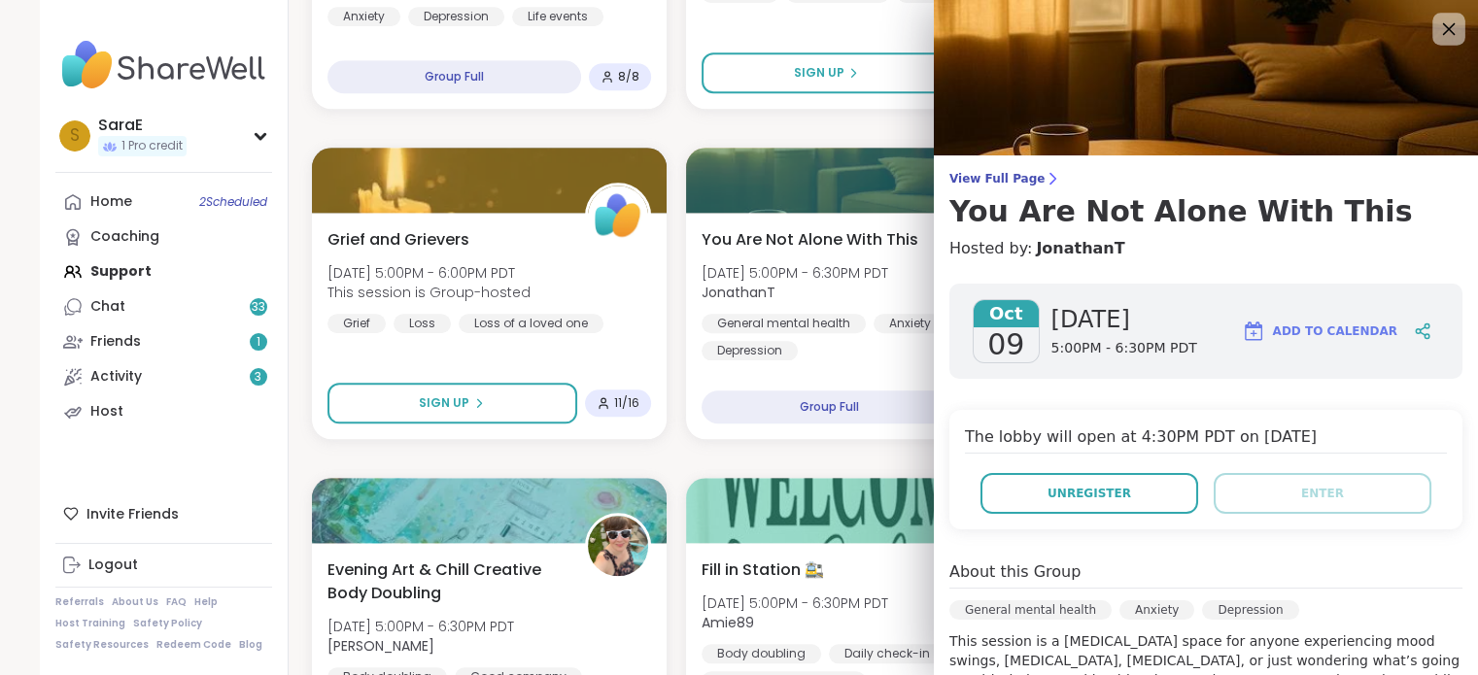
click at [1440, 23] on icon at bounding box center [1448, 29] width 24 height 24
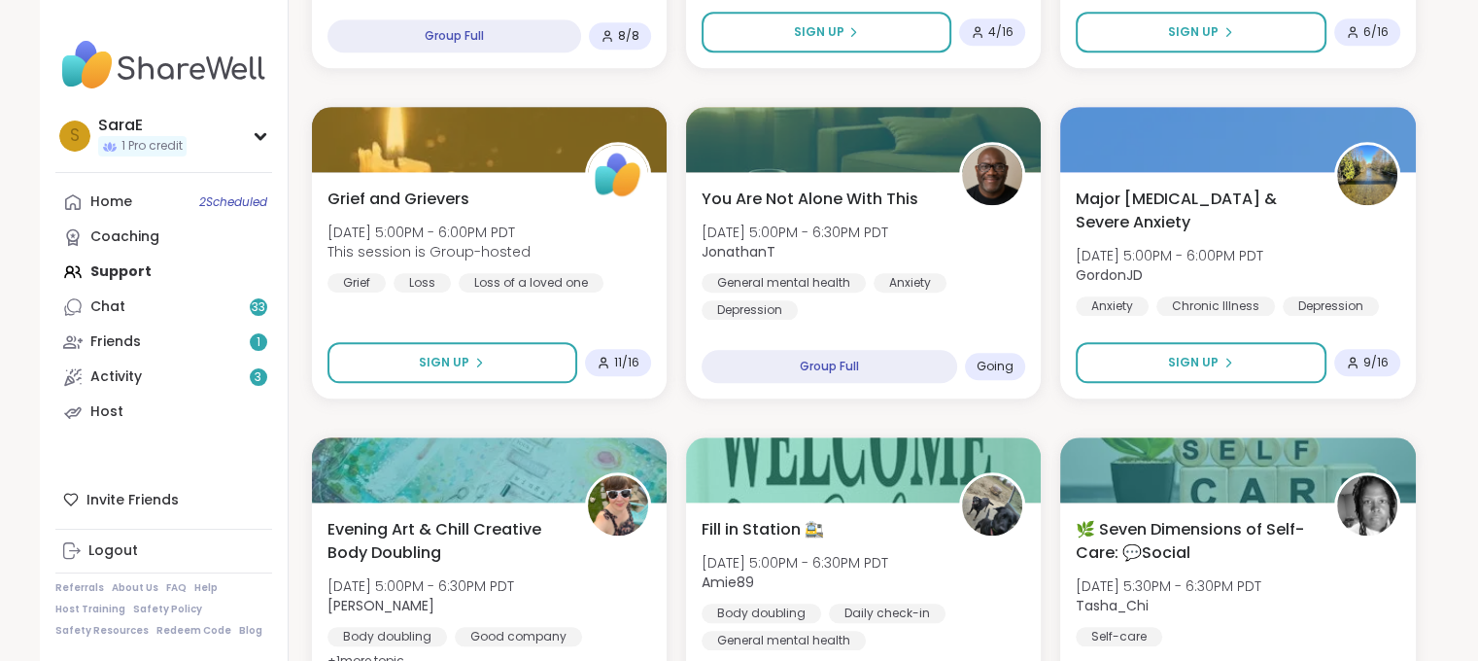
scroll to position [1955, 0]
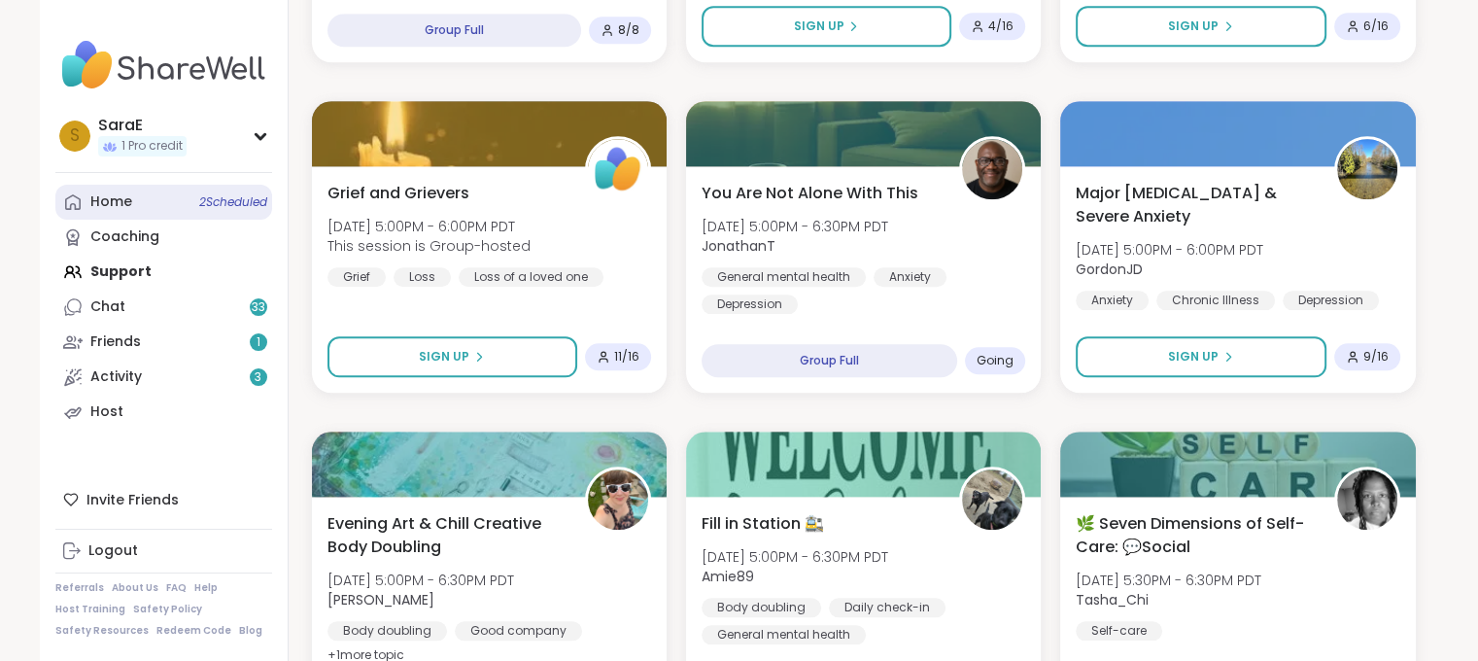
click at [171, 198] on link "Home 2 Scheduled" at bounding box center [163, 202] width 217 height 35
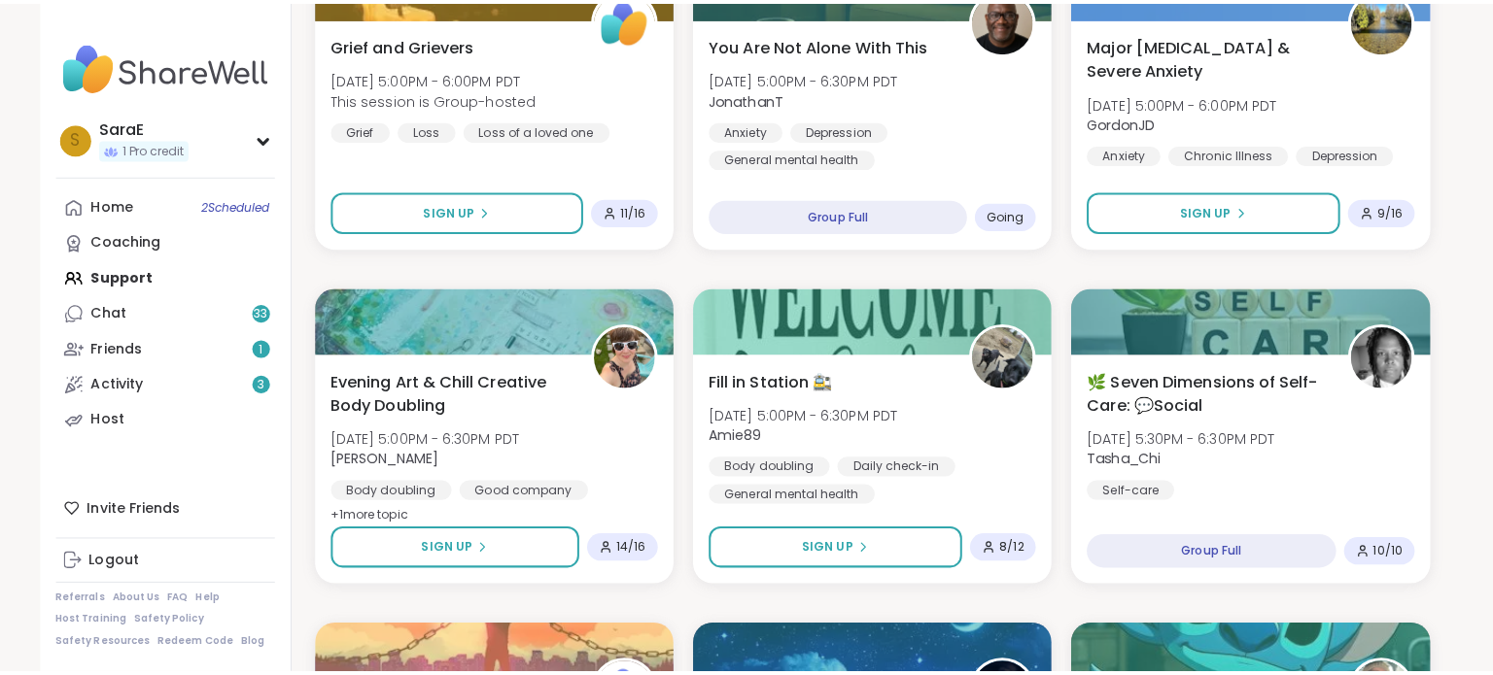
scroll to position [2099, 0]
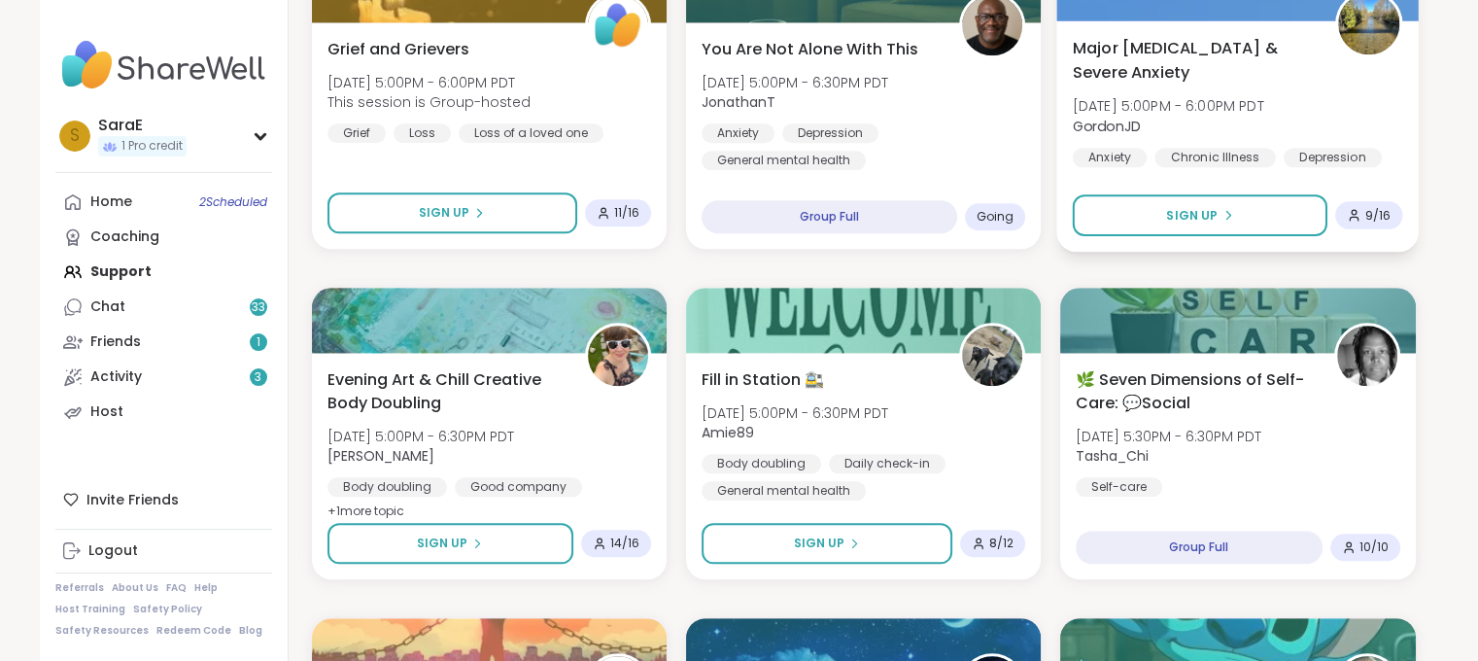
click at [1225, 65] on span "Major [MEDICAL_DATA] & Severe Anxiety" at bounding box center [1193, 60] width 241 height 48
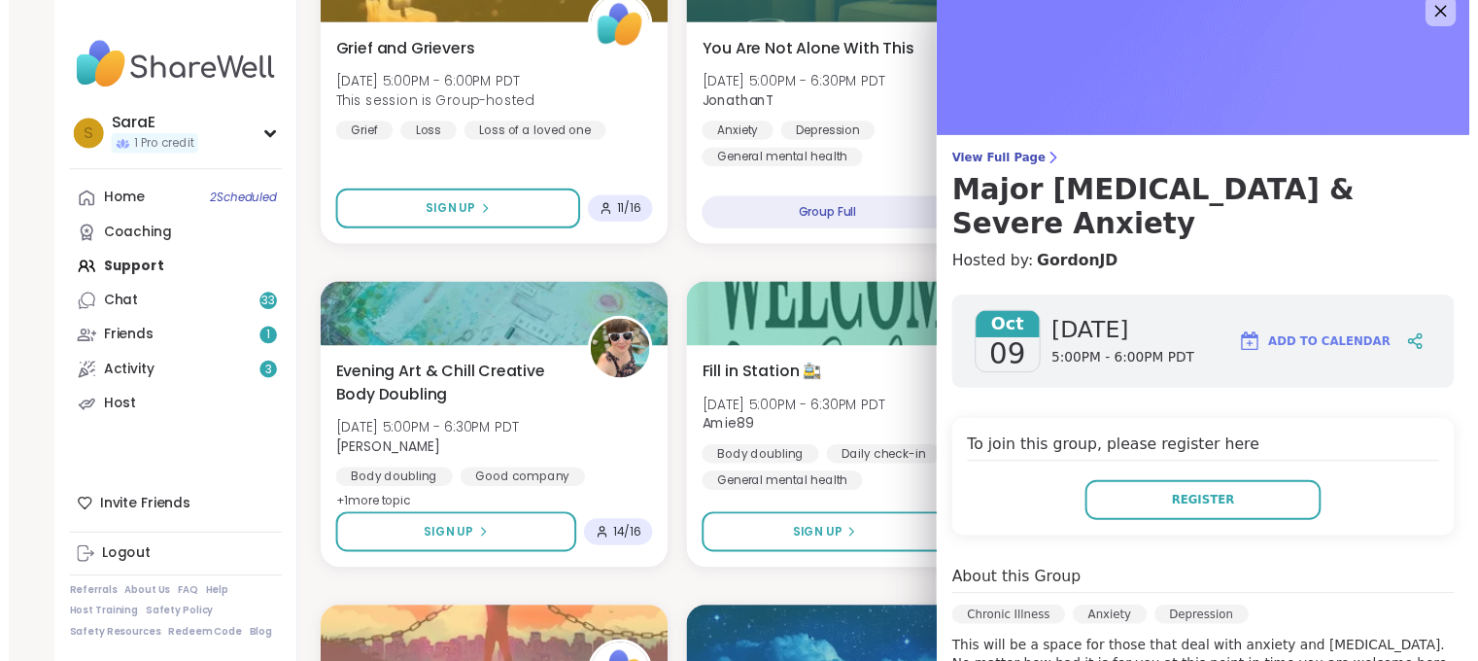
scroll to position [0, 0]
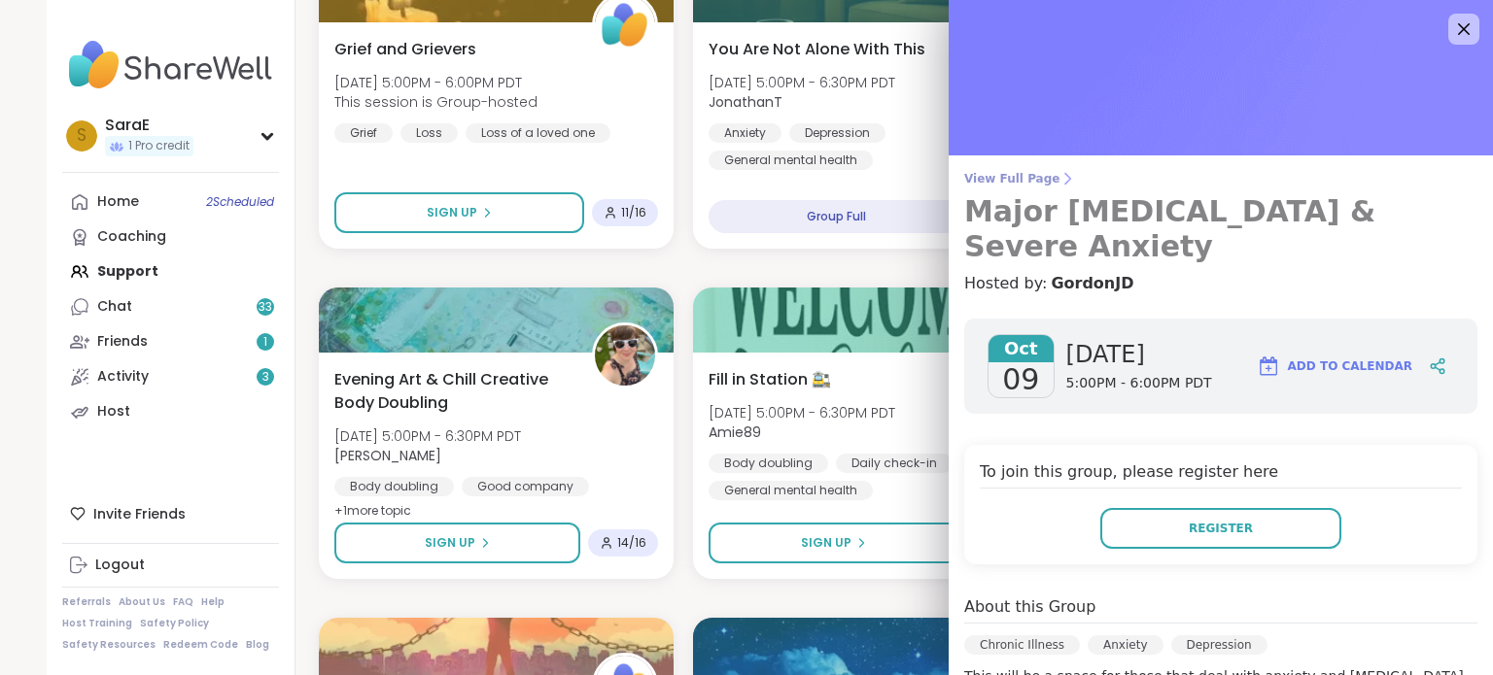
click at [984, 182] on span "View Full Page" at bounding box center [1220, 179] width 513 height 16
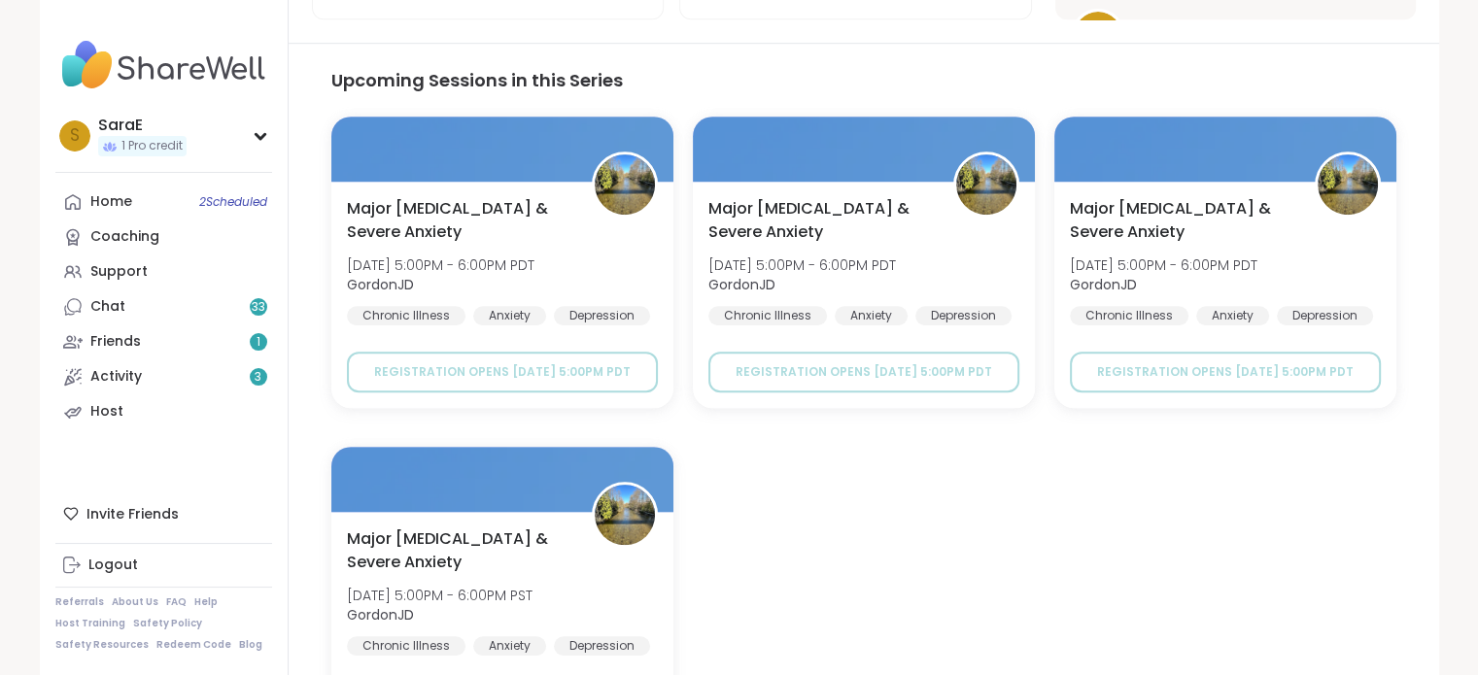
scroll to position [1275, 0]
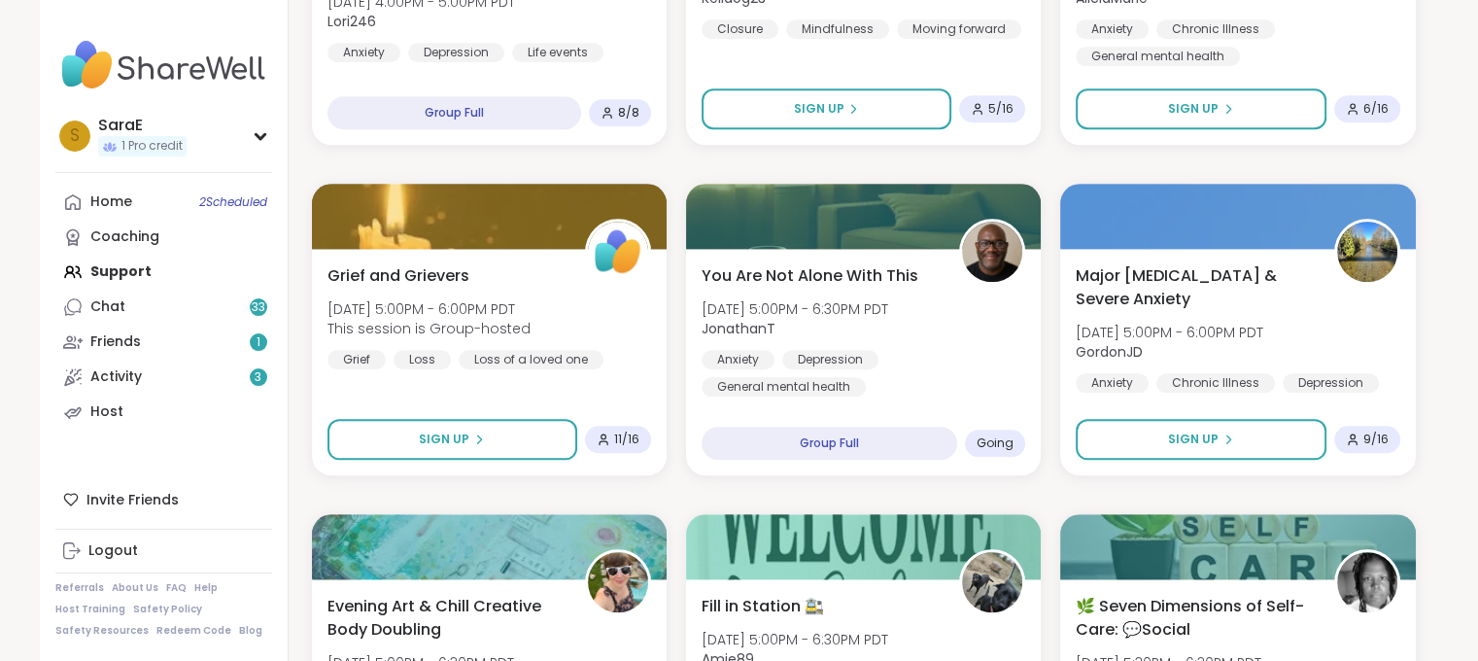
scroll to position [1905, 0]
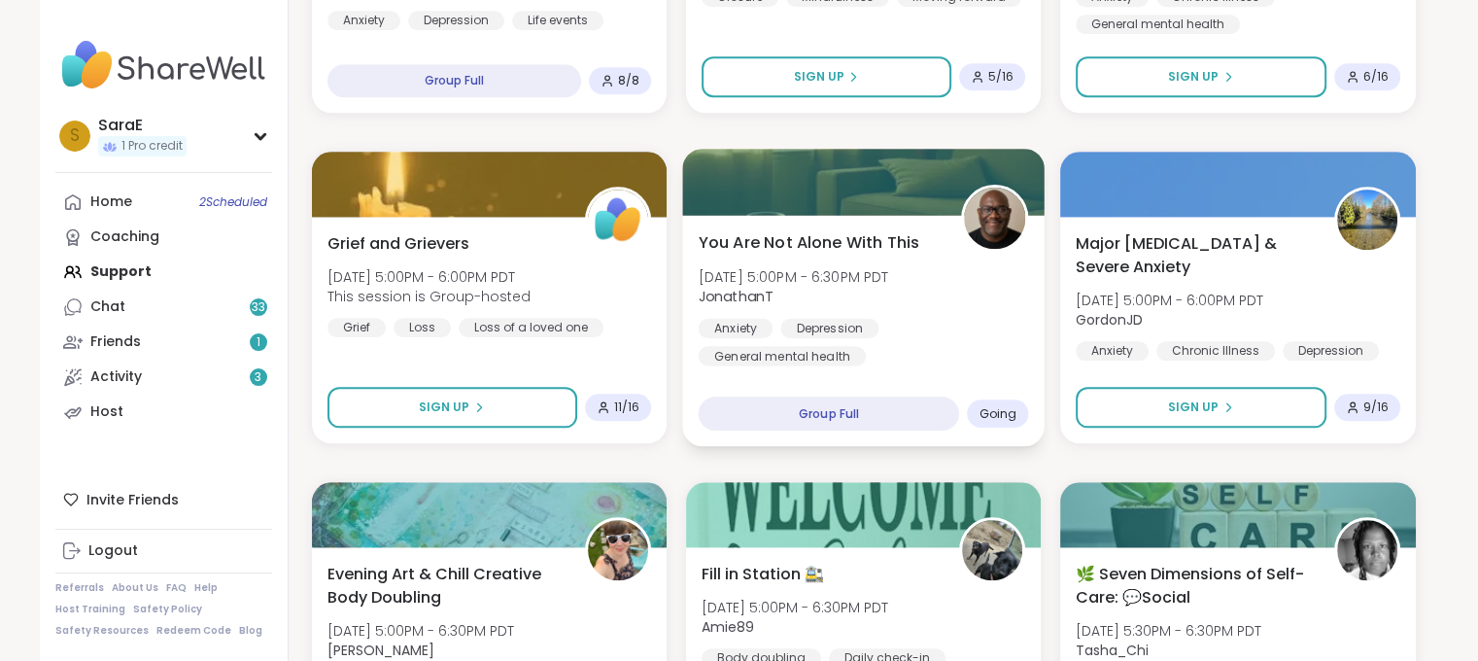
click at [882, 188] on div at bounding box center [863, 182] width 363 height 66
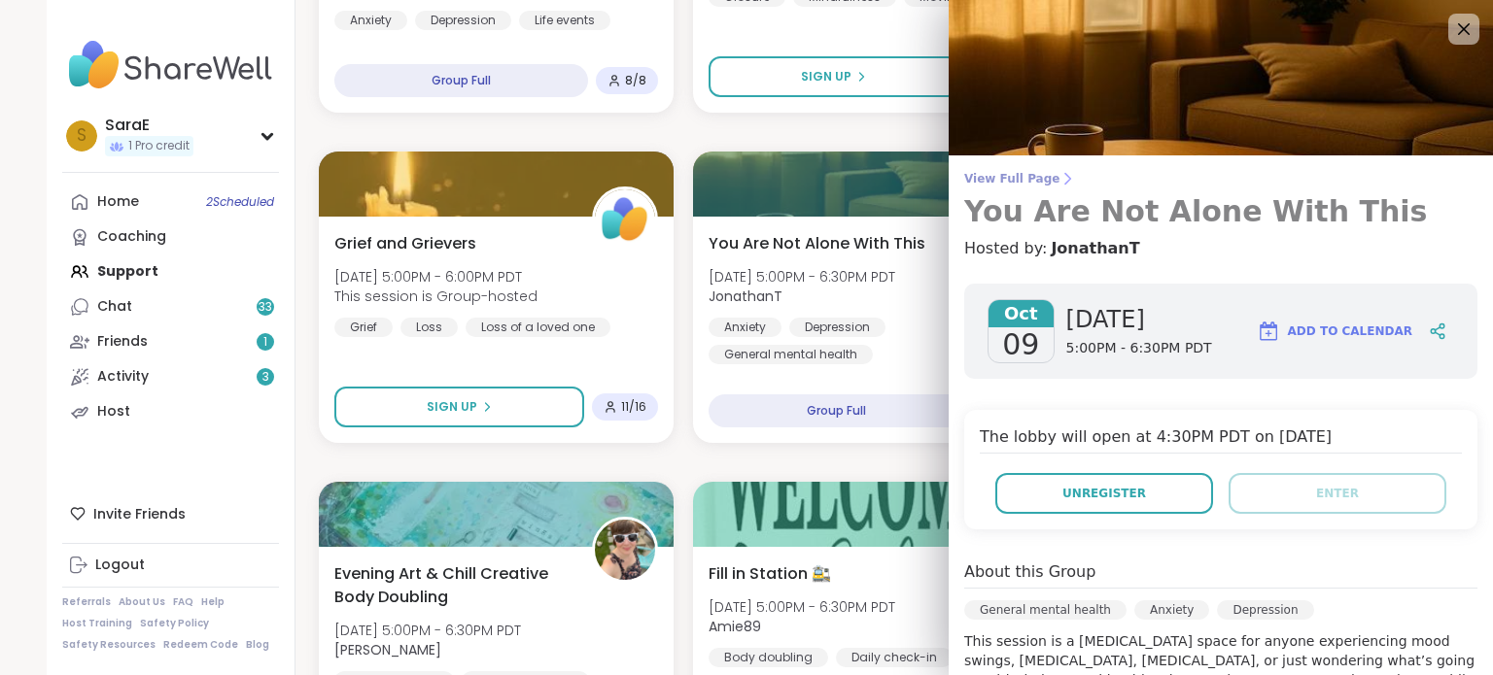
click at [1017, 176] on span "View Full Page" at bounding box center [1220, 179] width 513 height 16
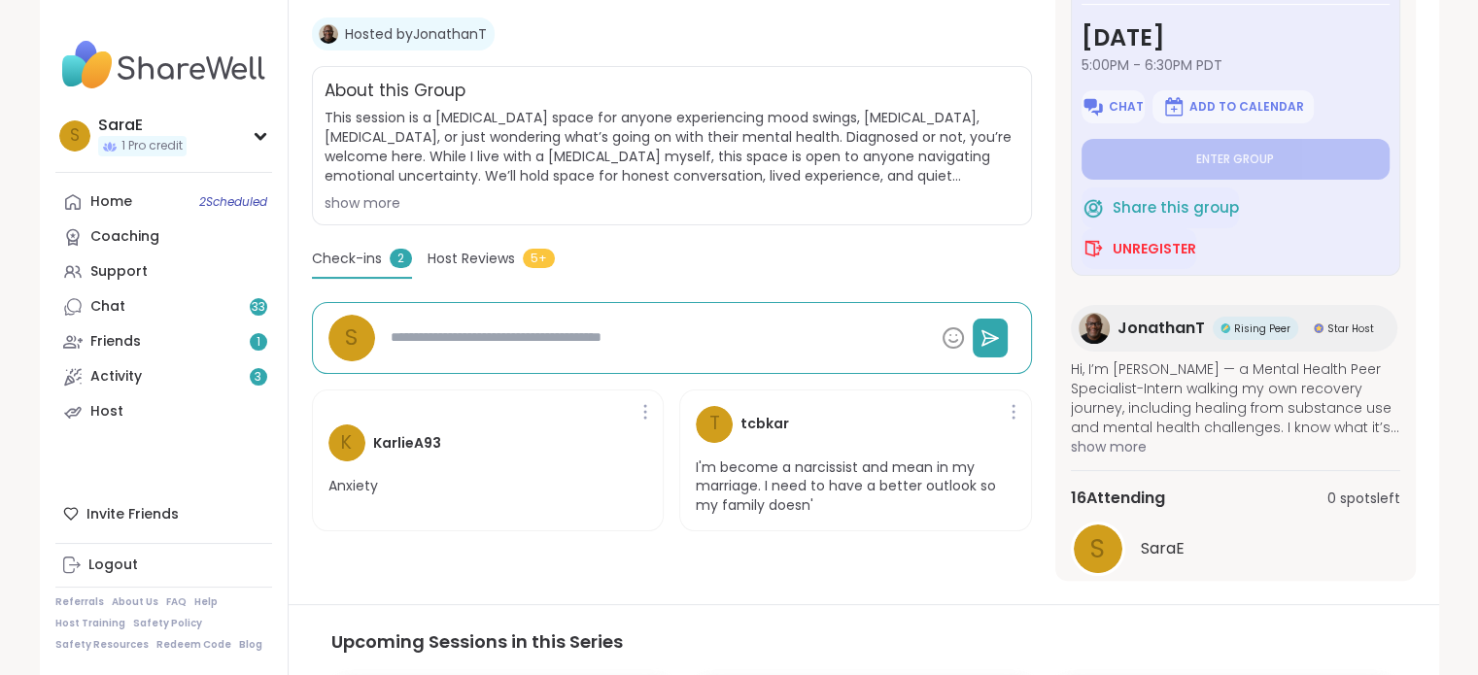
scroll to position [336, 0]
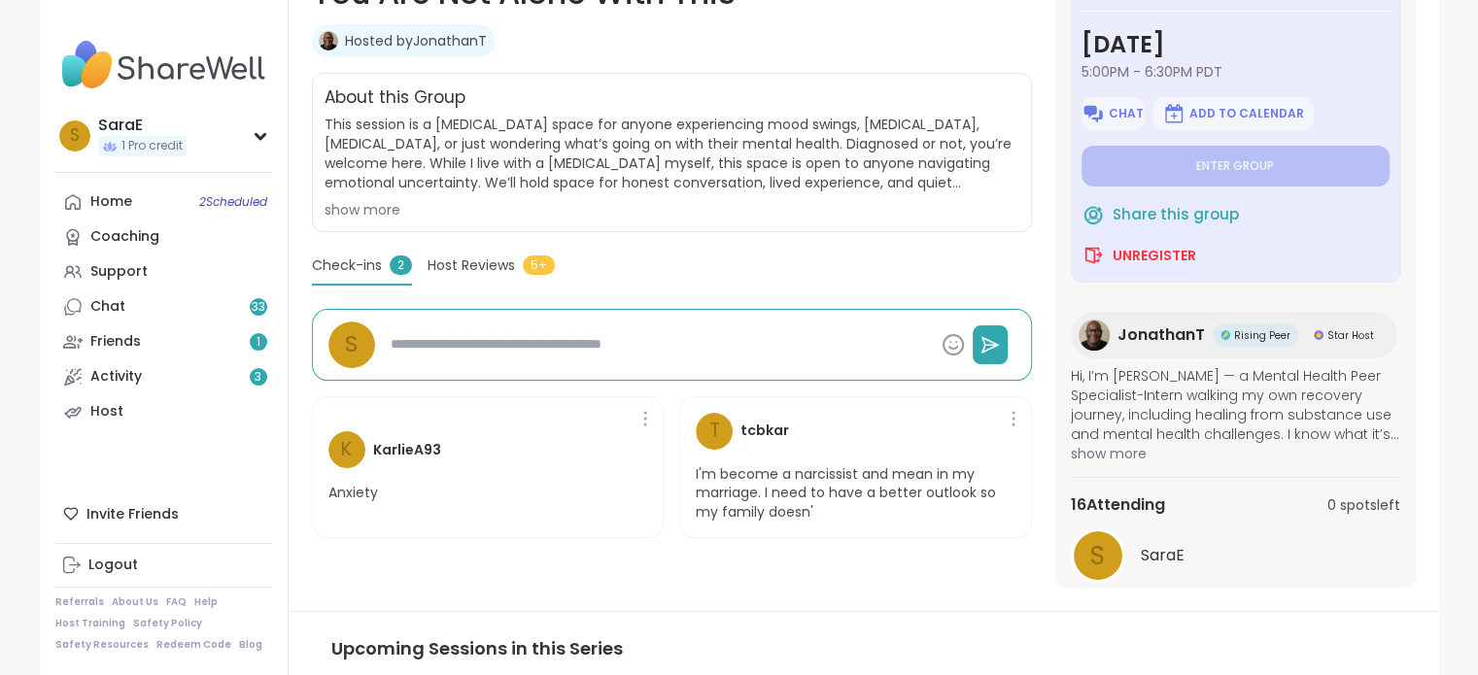
click at [1129, 461] on span "show more" at bounding box center [1235, 453] width 329 height 19
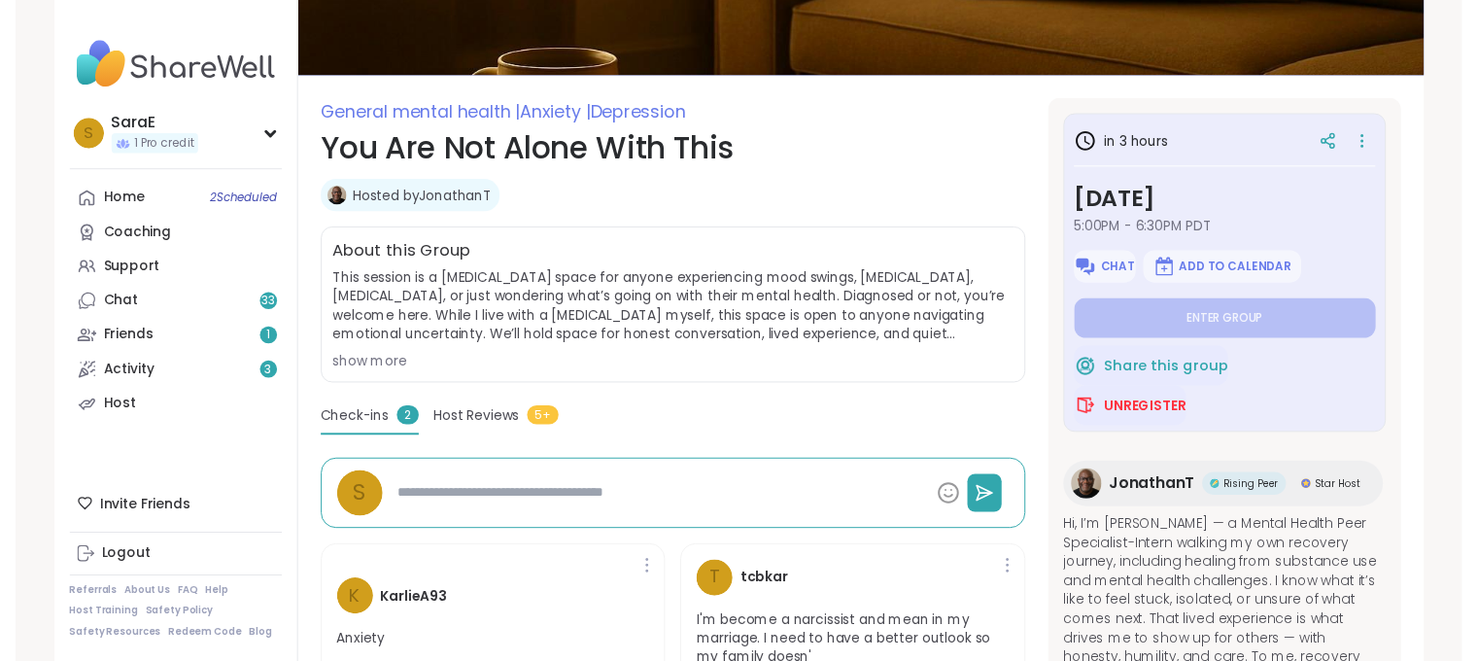
scroll to position [0, 0]
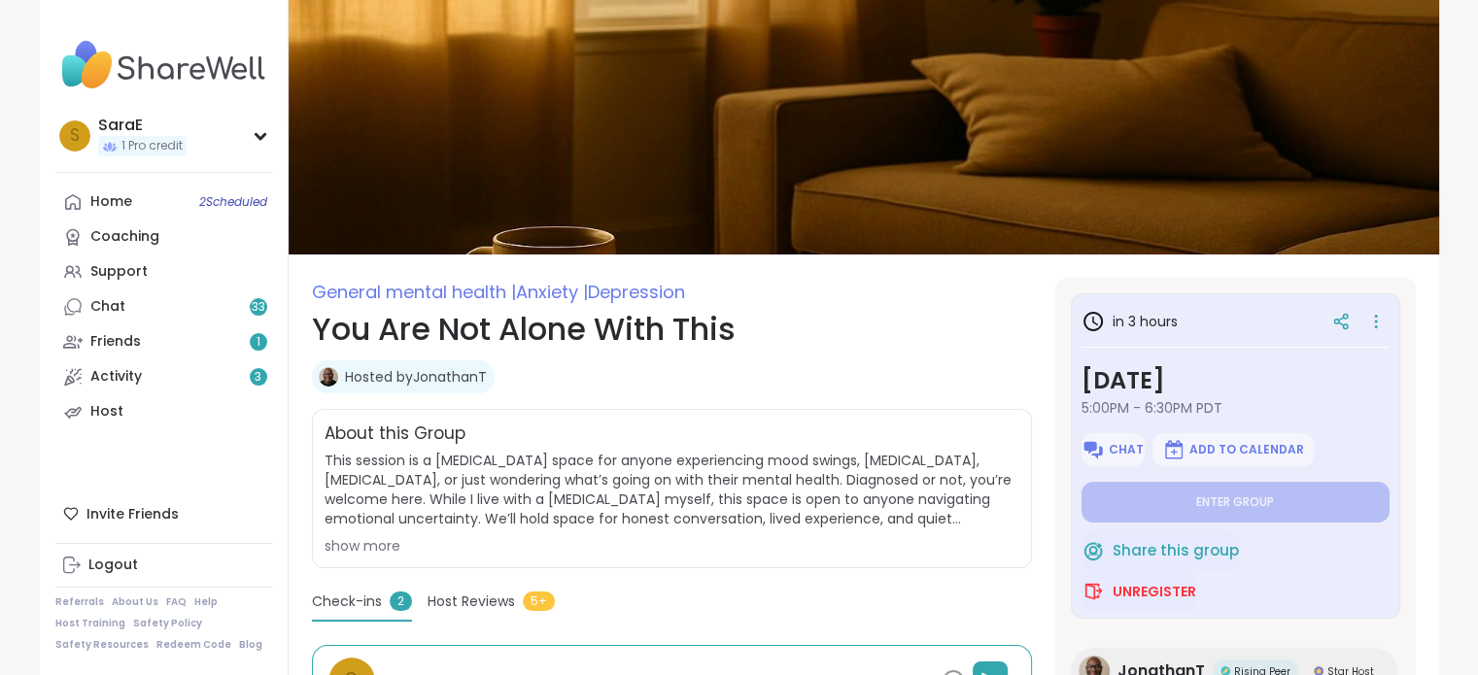
type textarea "*"
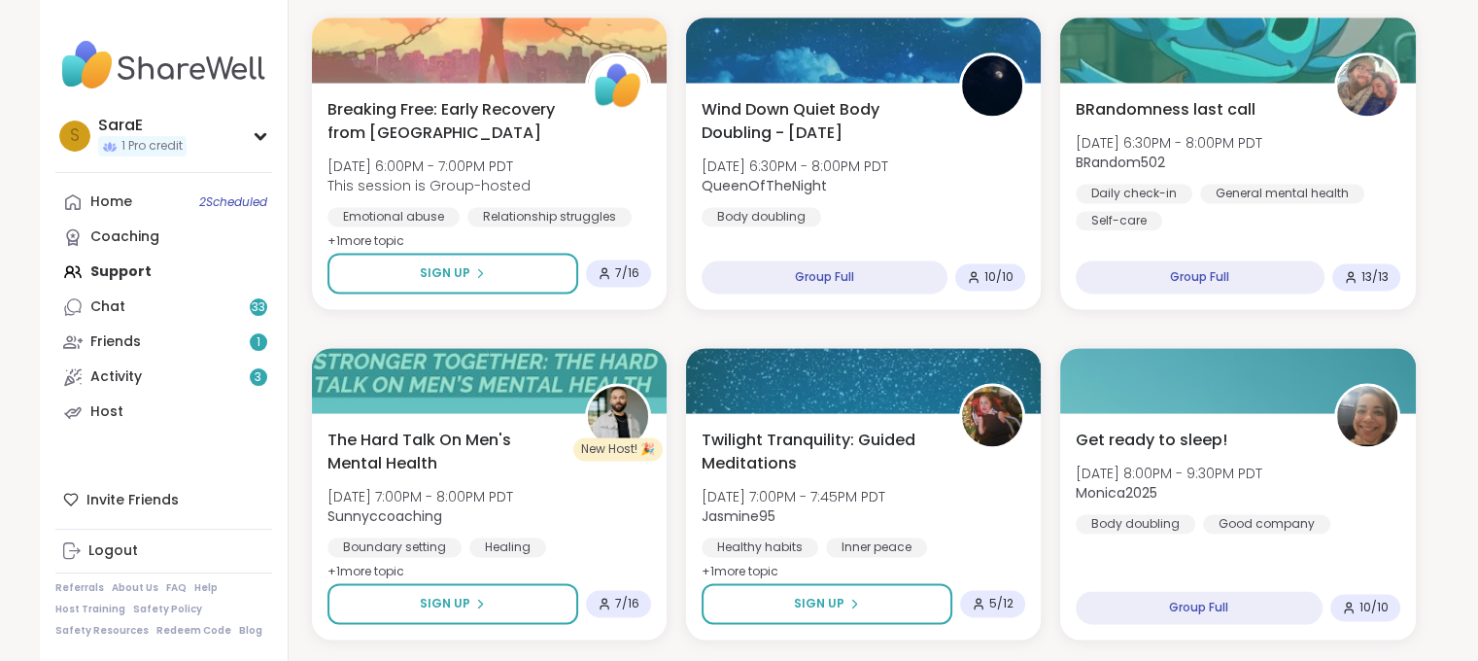
scroll to position [2706, 0]
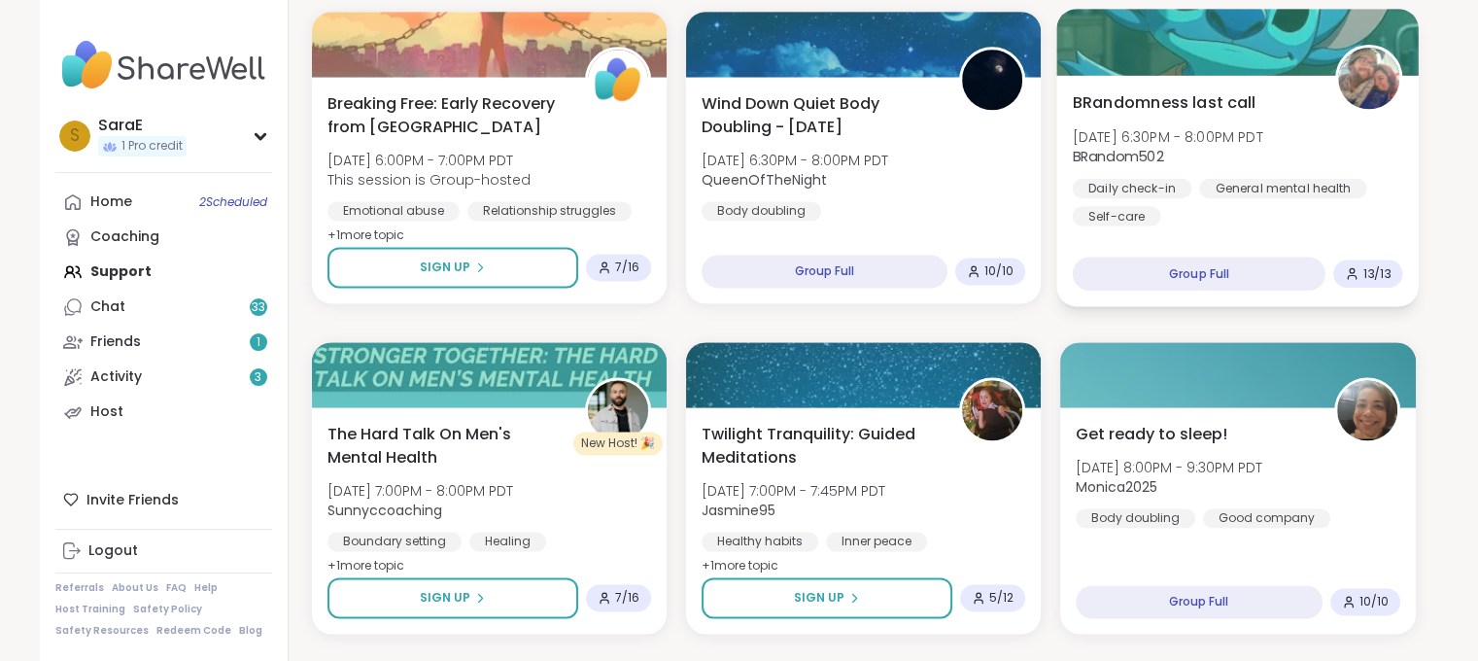
click at [1234, 83] on div "BRandomness last call [DATE] 6:30PM - 8:00PM PDT BRandom502 Daily check-in Gene…" at bounding box center [1238, 190] width 363 height 231
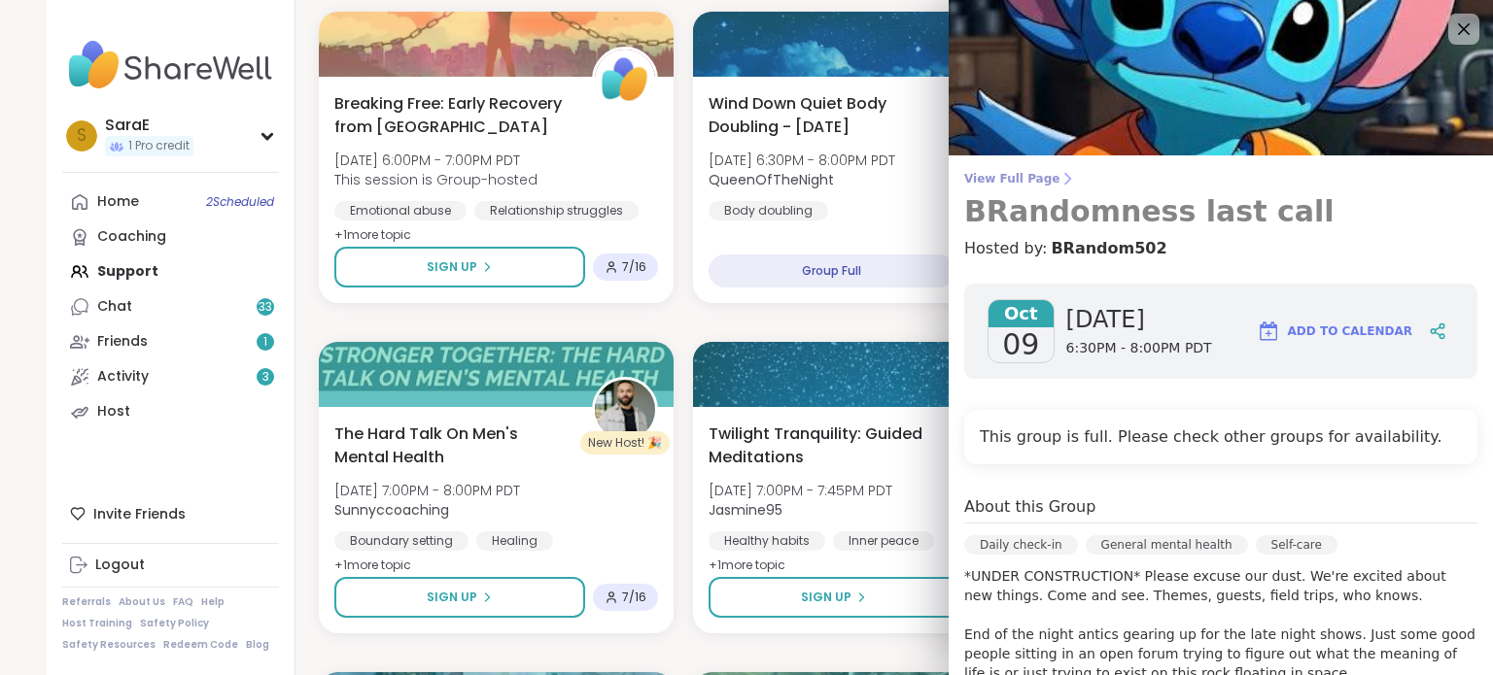
click at [1011, 171] on span "View Full Page" at bounding box center [1220, 179] width 513 height 16
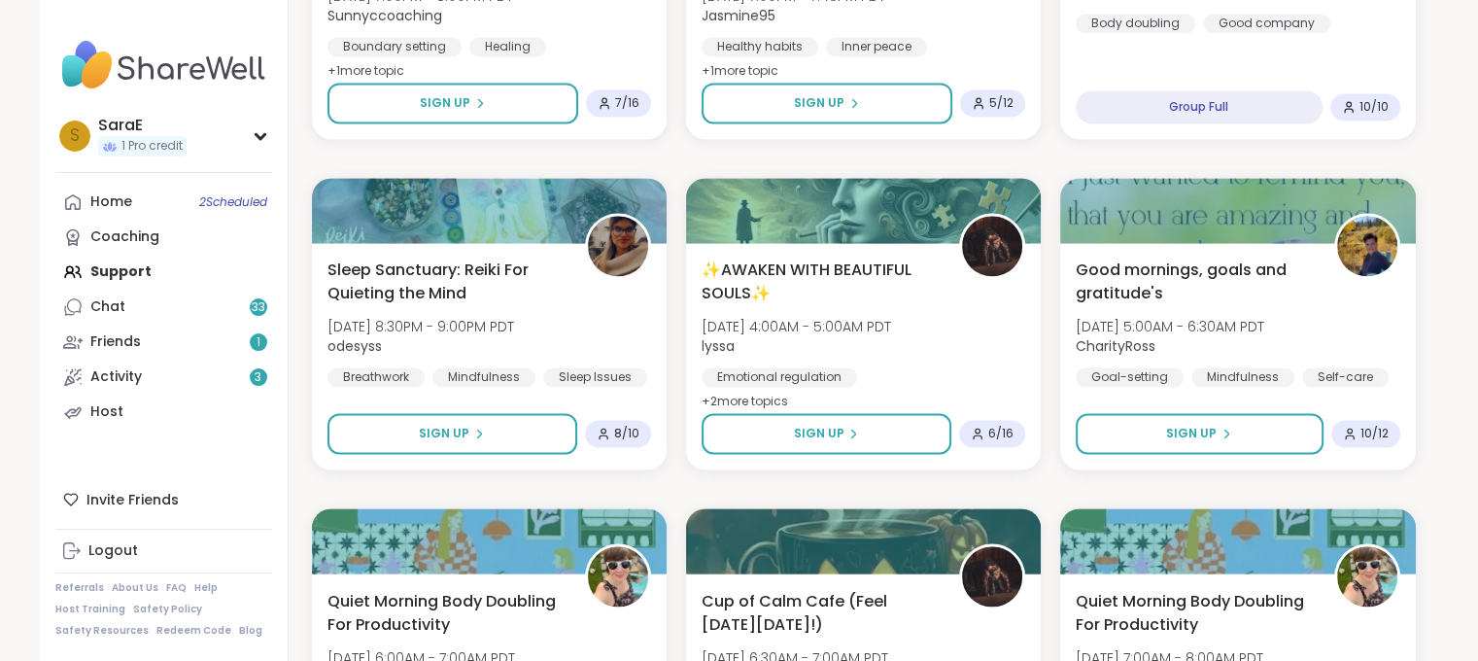
scroll to position [3251, 0]
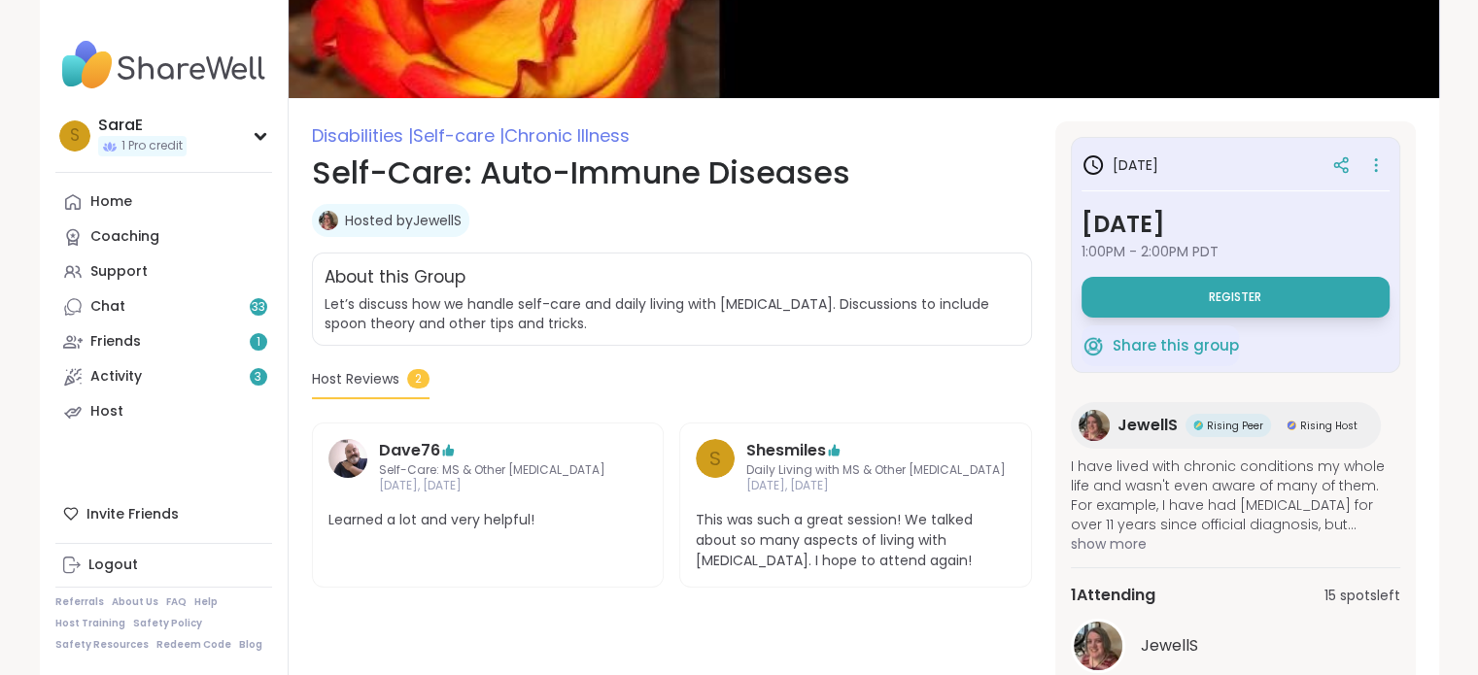
scroll to position [159, 0]
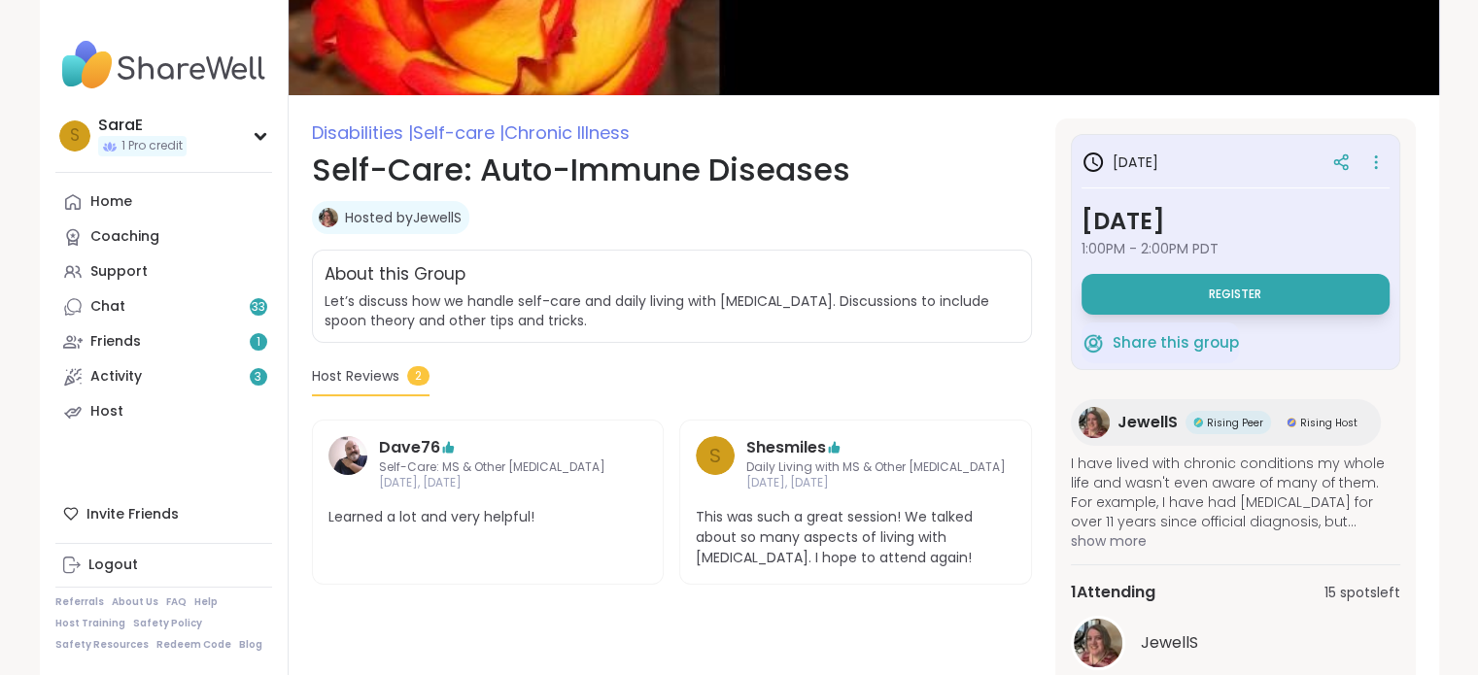
click at [1135, 539] on span "show more" at bounding box center [1235, 541] width 329 height 19
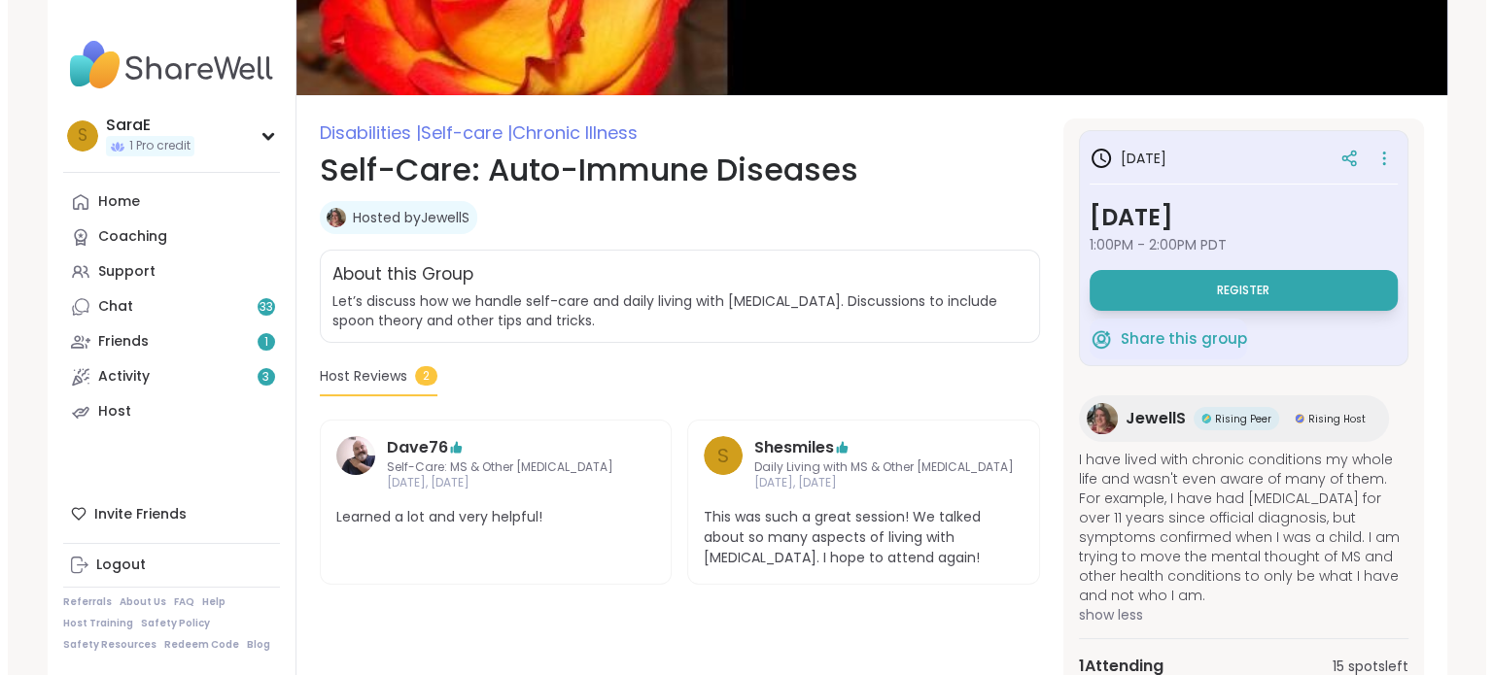
scroll to position [13, 0]
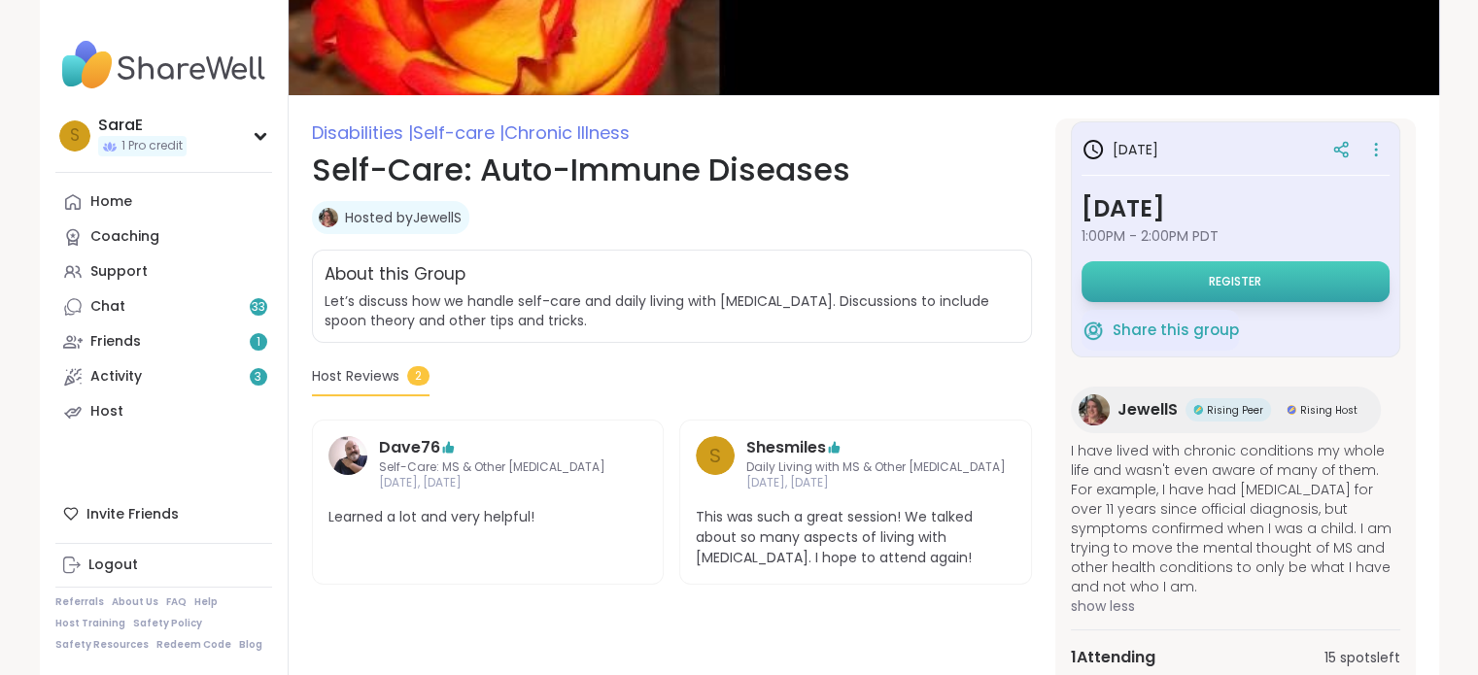
click at [1168, 276] on button "Register" at bounding box center [1236, 281] width 308 height 41
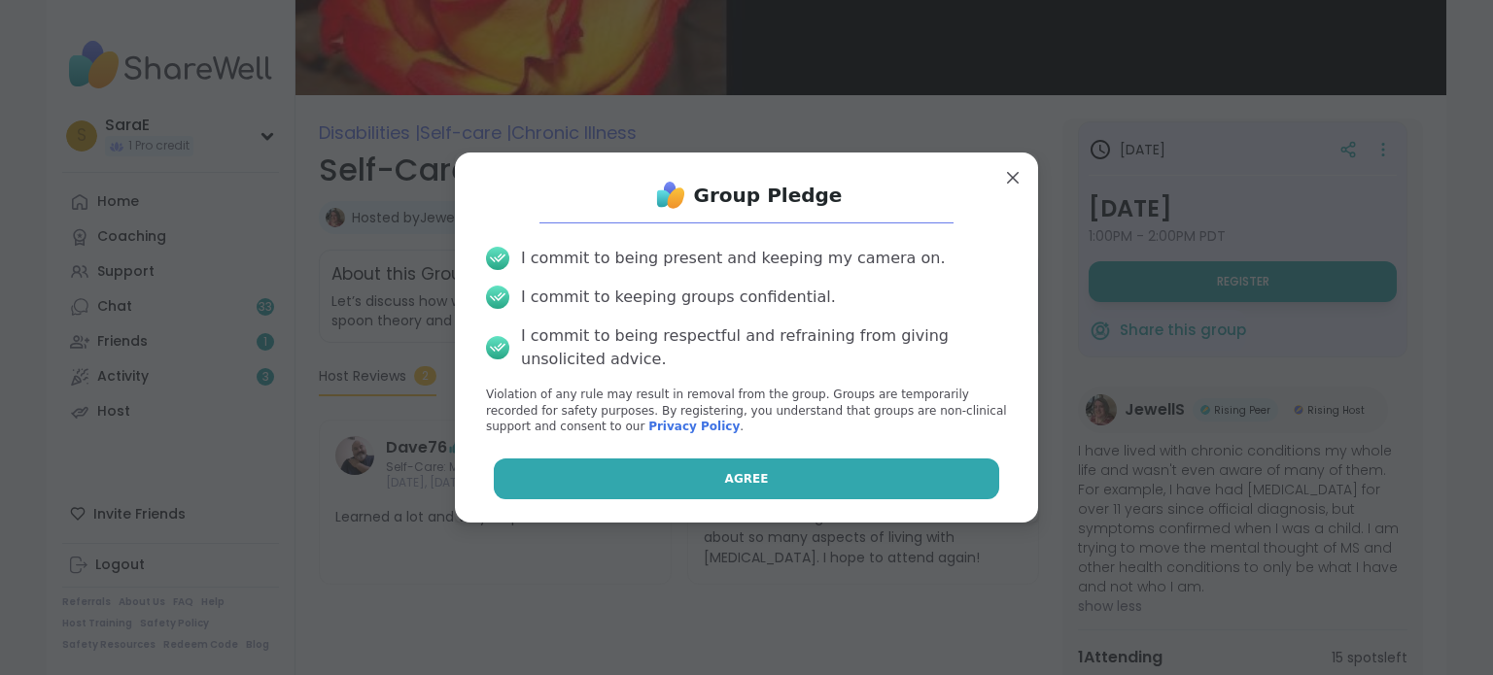
click at [754, 474] on button "Agree" at bounding box center [747, 479] width 506 height 41
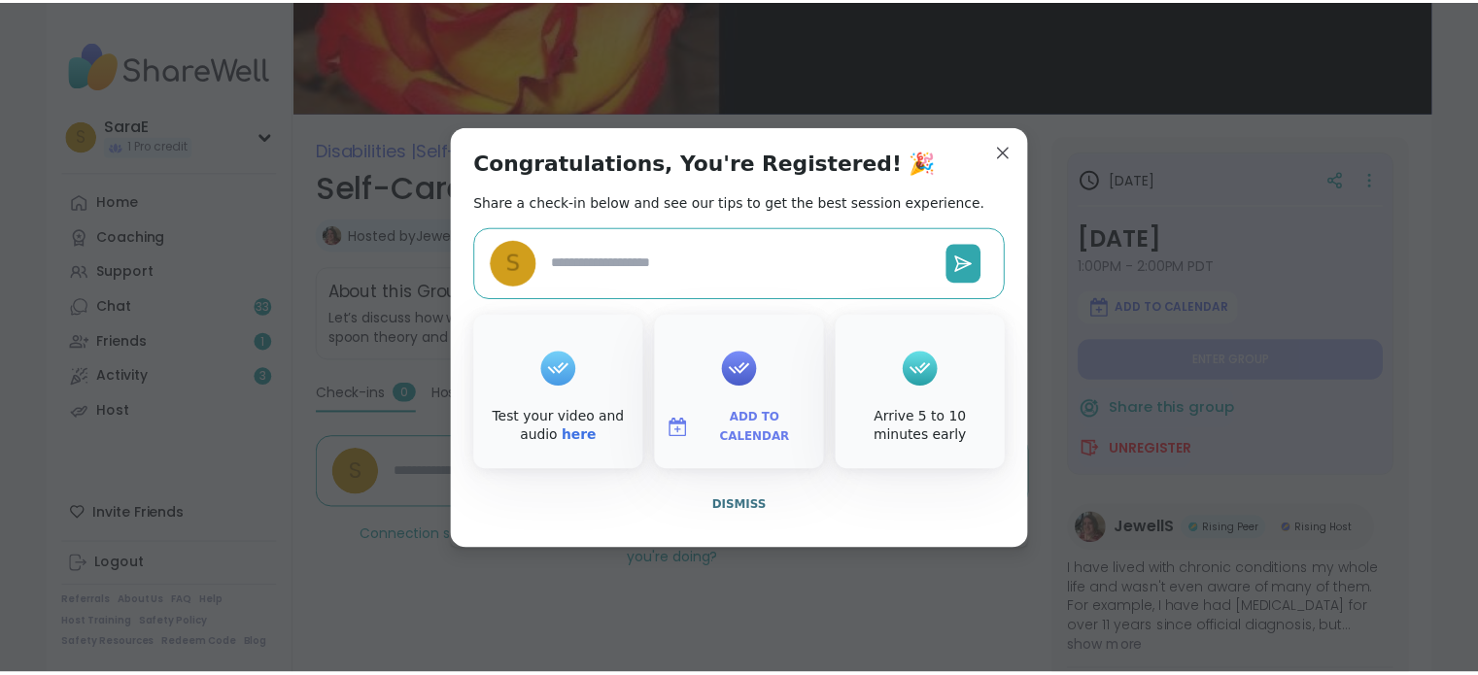
scroll to position [159, 0]
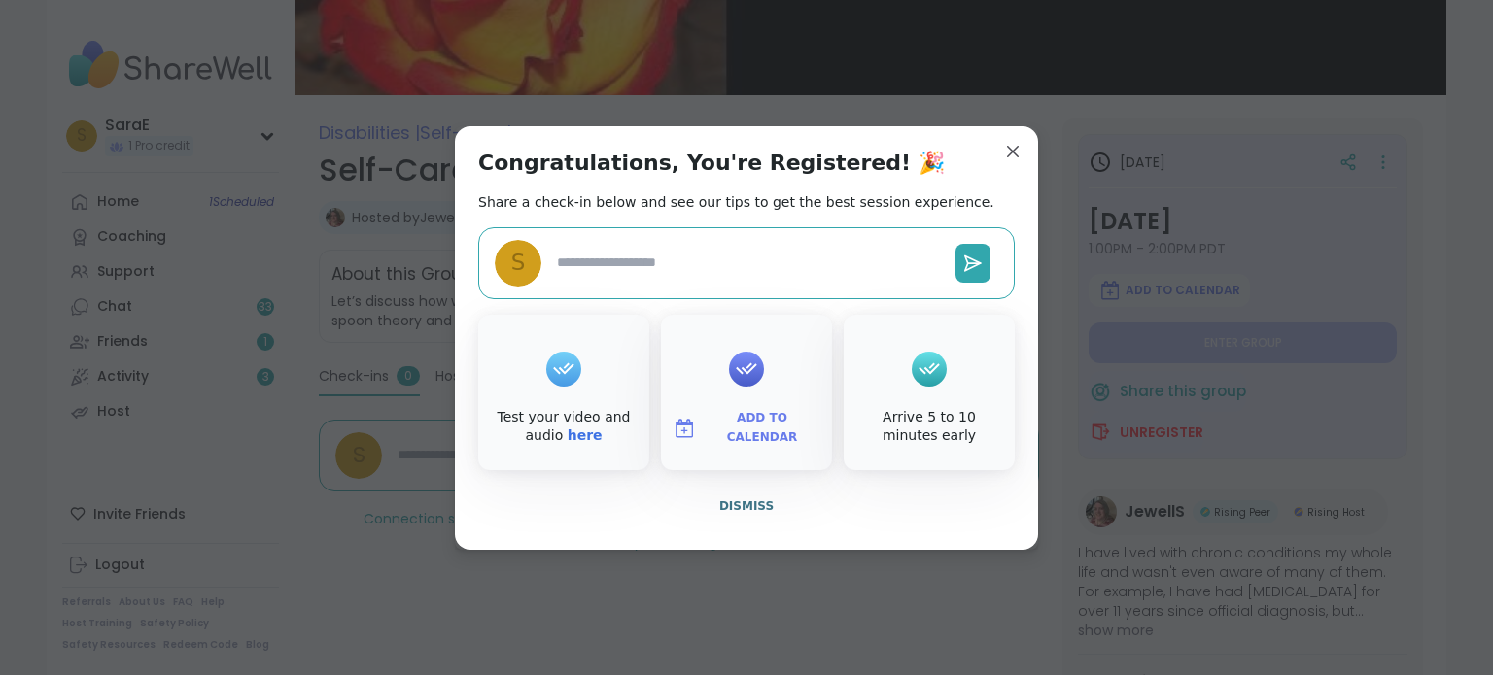
click at [738, 423] on span "Add to Calendar" at bounding box center [762, 428] width 117 height 38
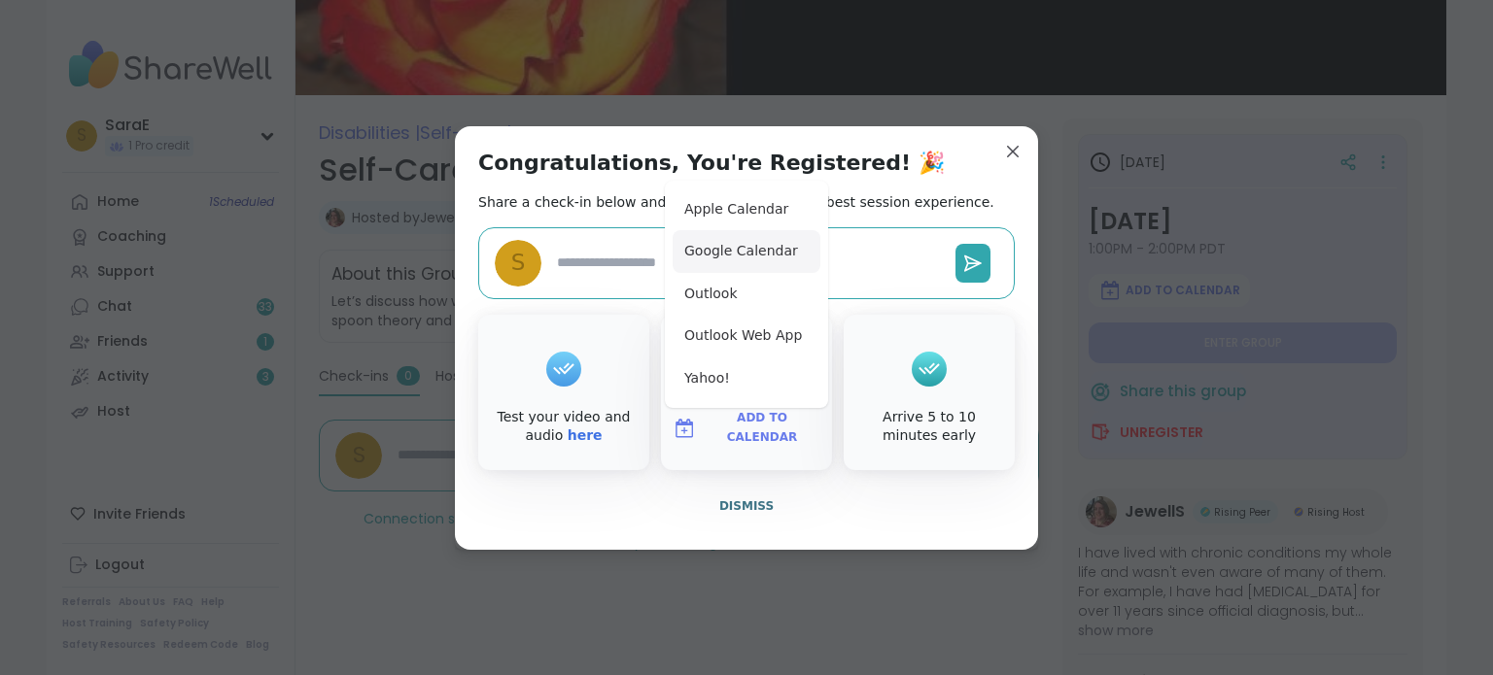
click at [717, 259] on button "Google Calendar" at bounding box center [747, 251] width 148 height 43
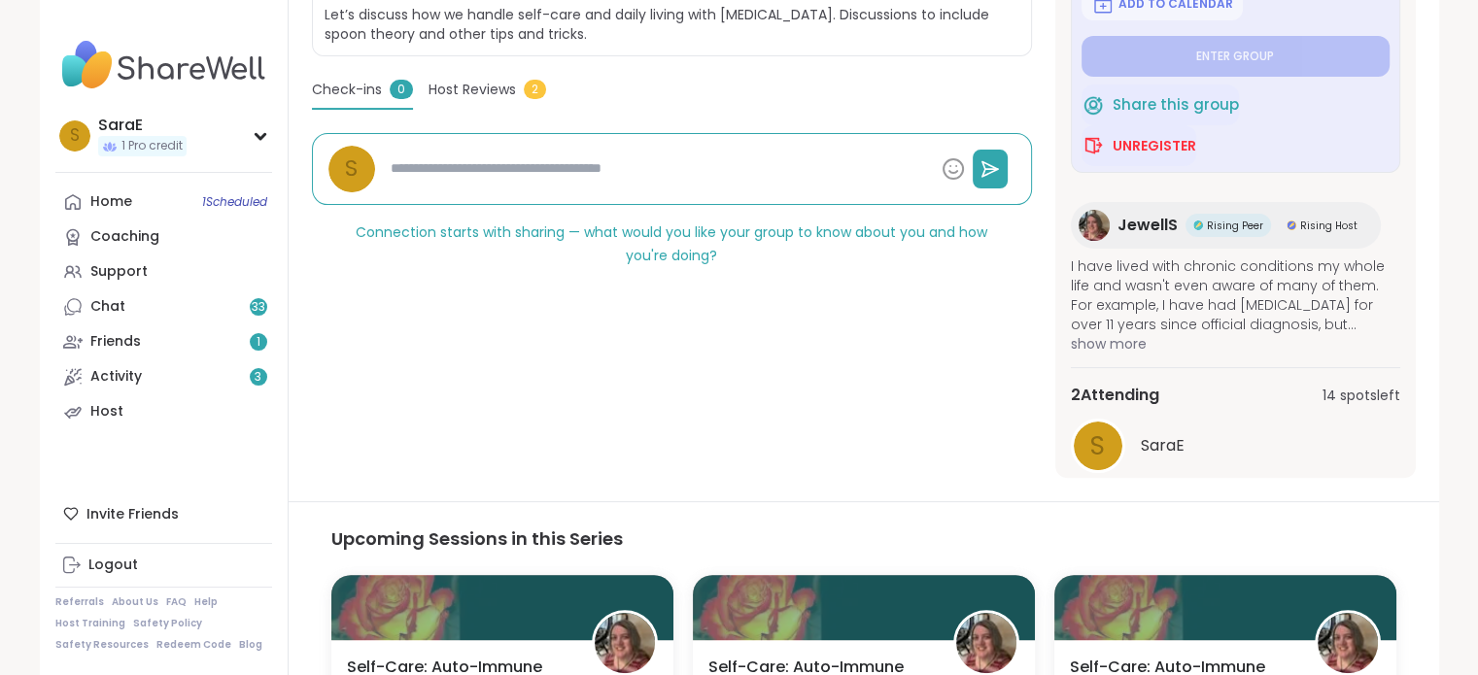
scroll to position [479, 0]
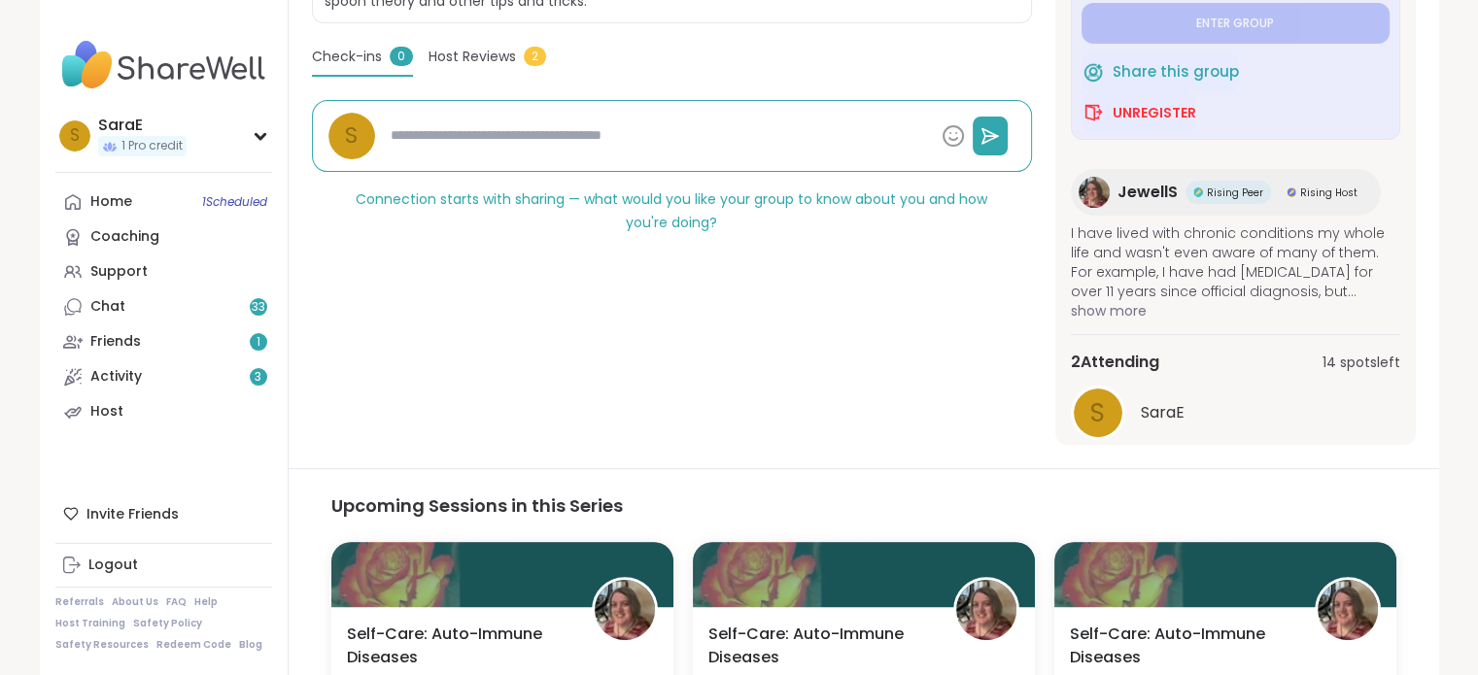
click at [1145, 190] on span "JewellS" at bounding box center [1148, 192] width 60 height 23
type textarea "*"
